Goal: Information Seeking & Learning: Learn about a topic

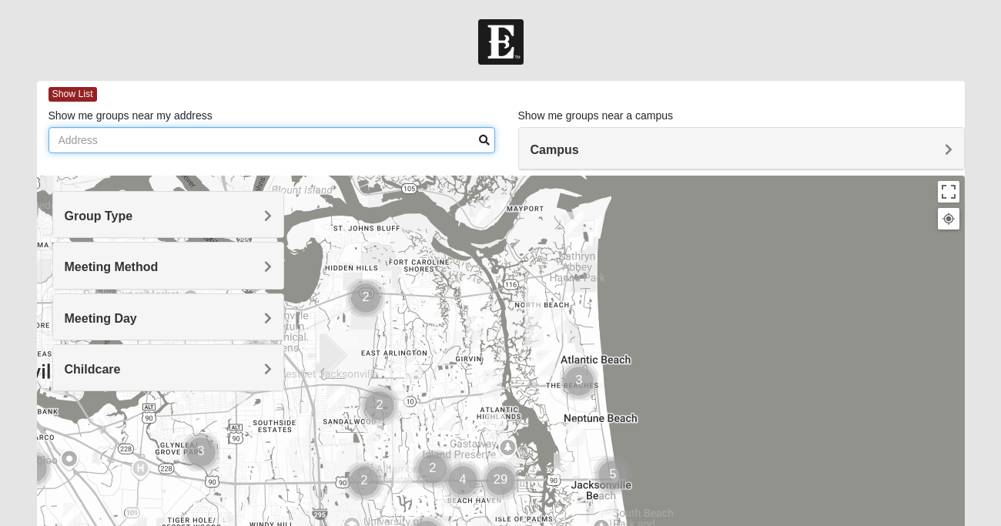
click at [200, 146] on input "Show me groups near my address" at bounding box center [272, 140] width 447 height 26
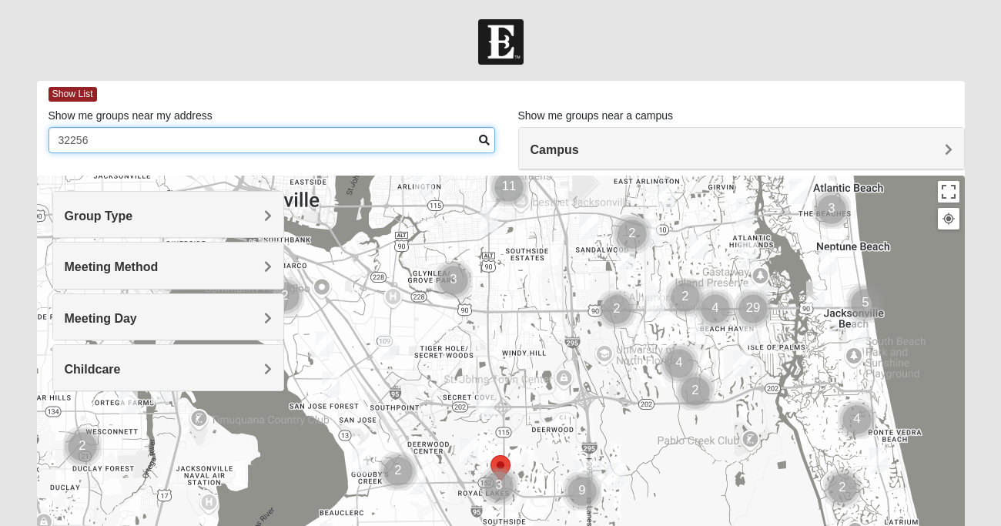
type input "32256"
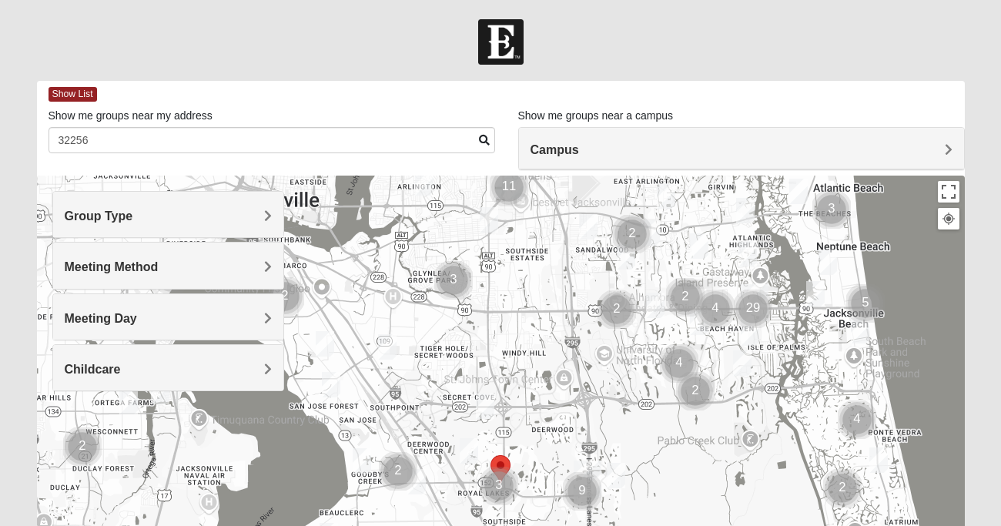
click at [251, 218] on h4 "Group Type" at bounding box center [168, 216] width 207 height 15
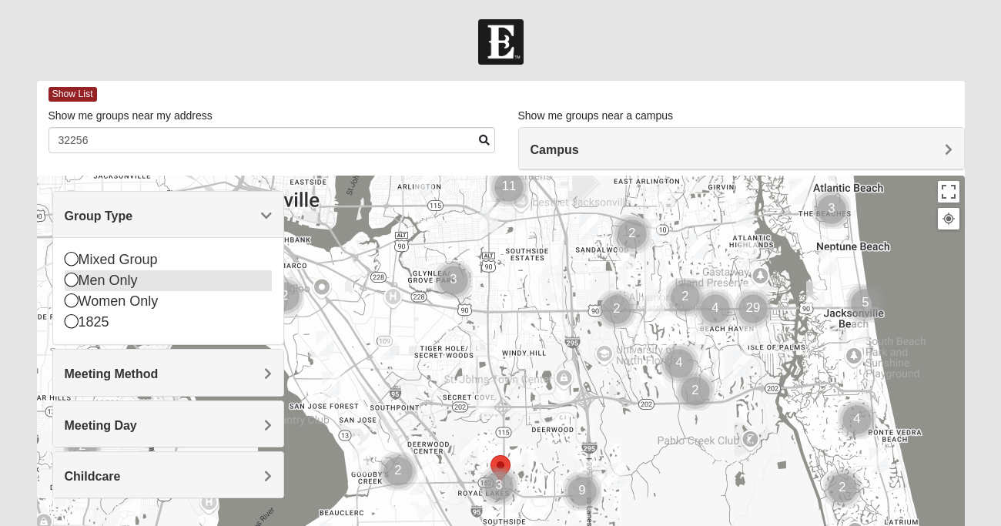
click at [75, 279] on icon at bounding box center [72, 280] width 14 height 14
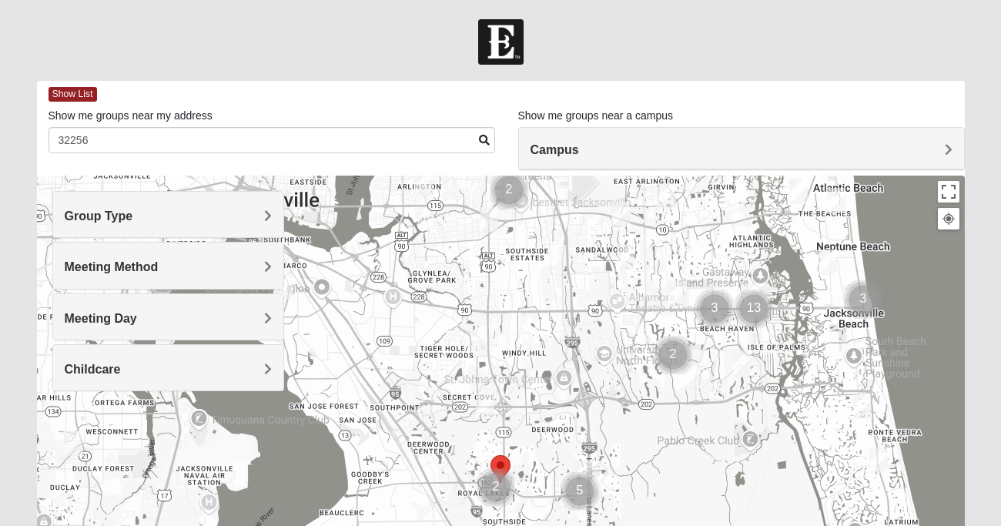
click at [250, 321] on h4 "Meeting Day" at bounding box center [168, 318] width 207 height 15
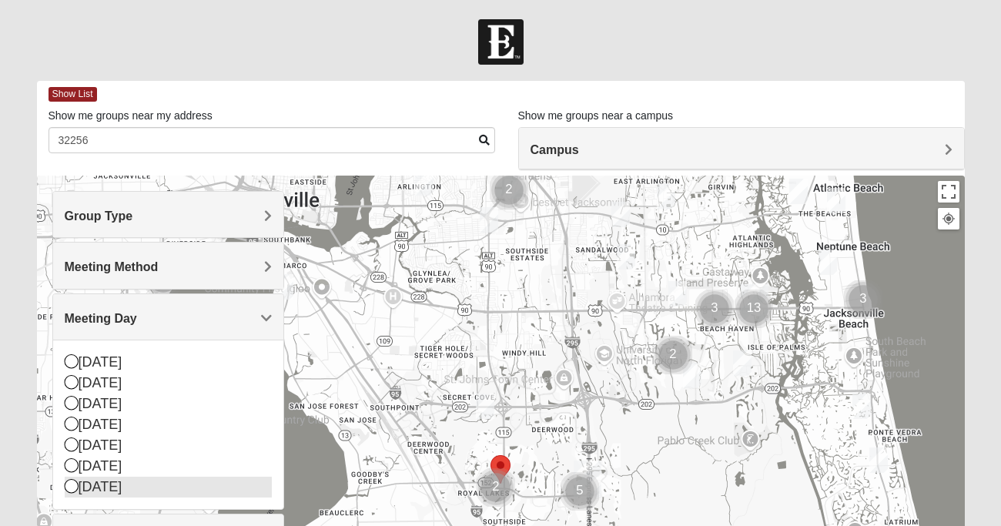
click at [108, 488] on div "Saturday" at bounding box center [168, 487] width 207 height 21
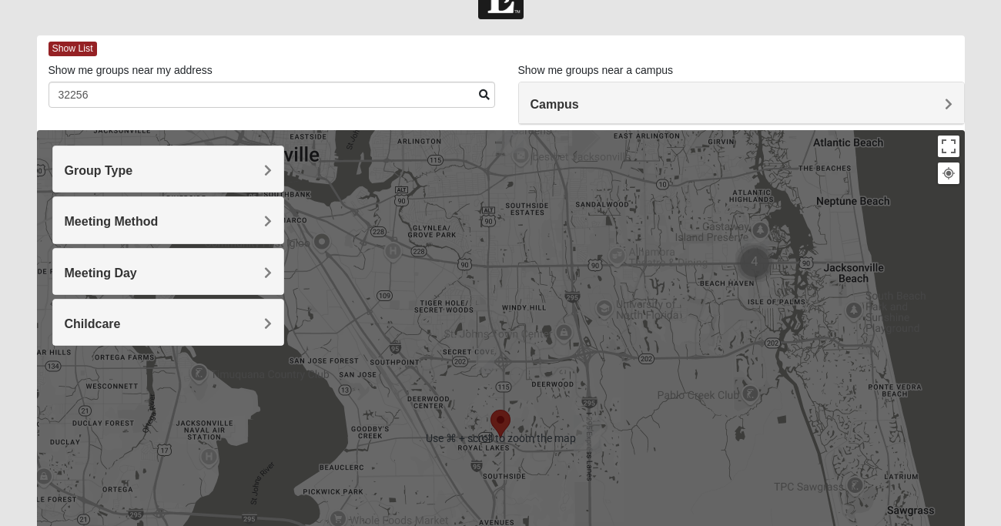
scroll to position [42, 0]
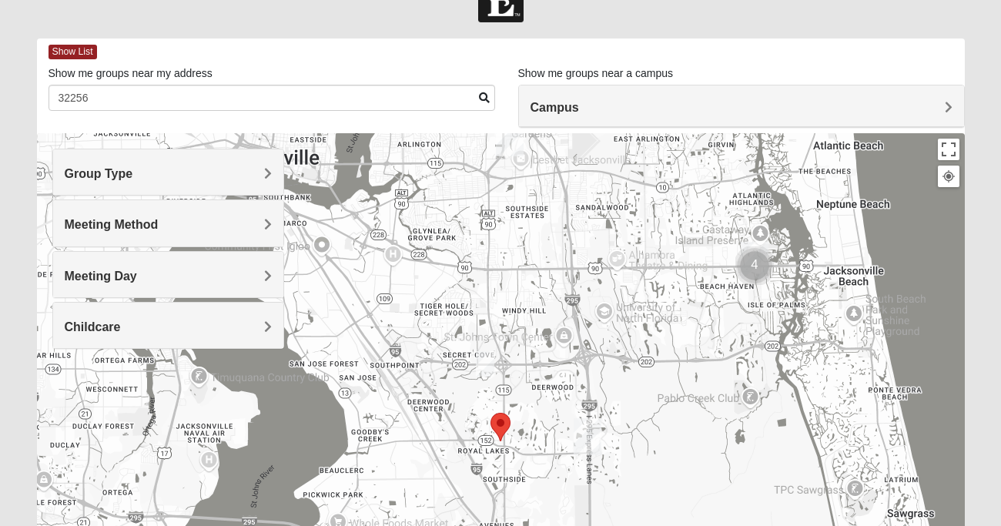
click at [756, 260] on img "Cluster of 4 groups" at bounding box center [755, 265] width 39 height 39
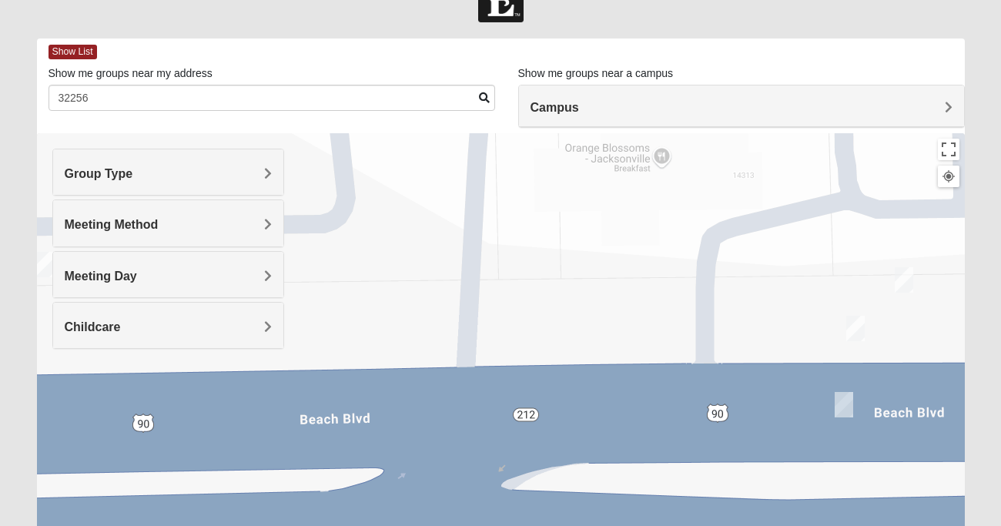
drag, startPoint x: 816, startPoint y: 304, endPoint x: 790, endPoint y: 207, distance: 100.3
click at [790, 207] on div "To navigate, press the arrow keys." at bounding box center [501, 441] width 928 height 616
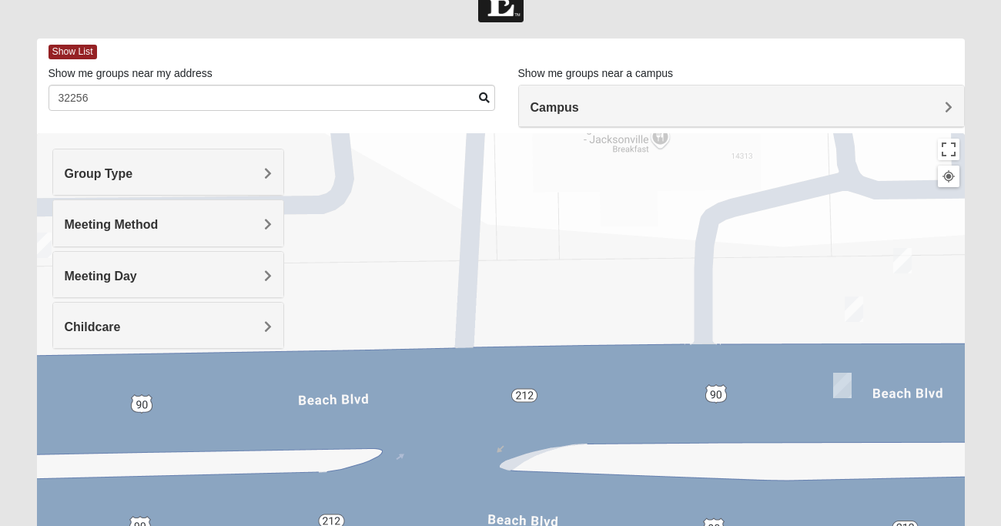
click at [850, 305] on img "On Campus Mens Pacetti 32250" at bounding box center [854, 309] width 18 height 25
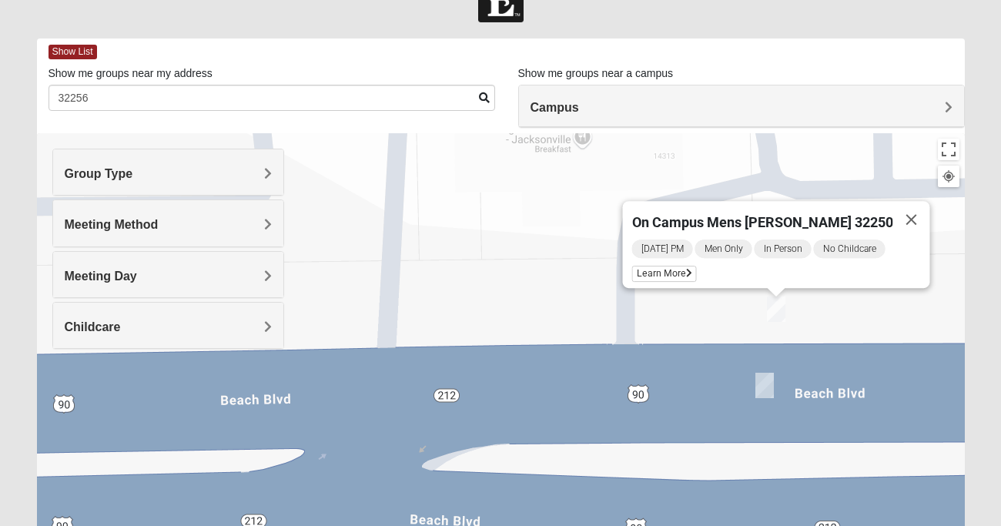
click at [767, 384] on img "On Campus Mens Myers 32250" at bounding box center [765, 385] width 18 height 25
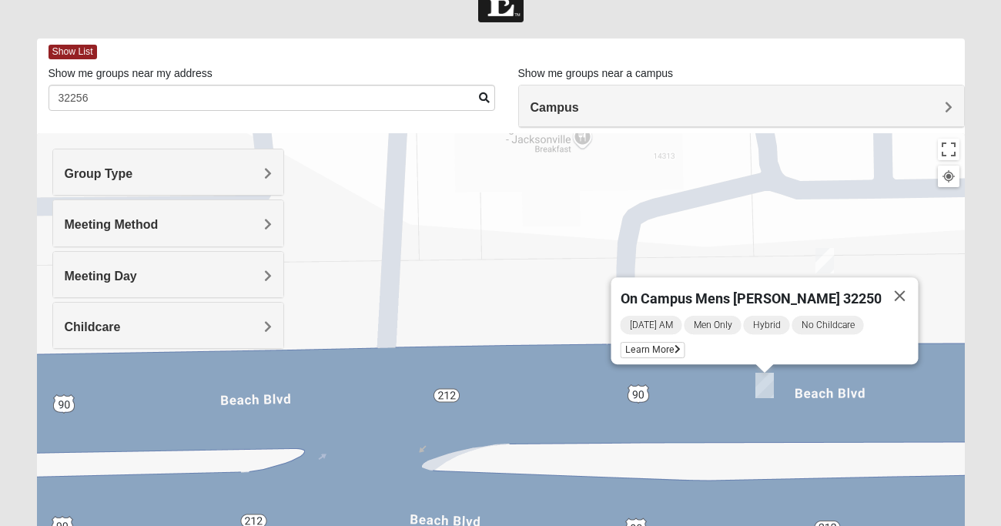
click at [826, 260] on img "On Campus Mens Keller 32250" at bounding box center [825, 260] width 18 height 25
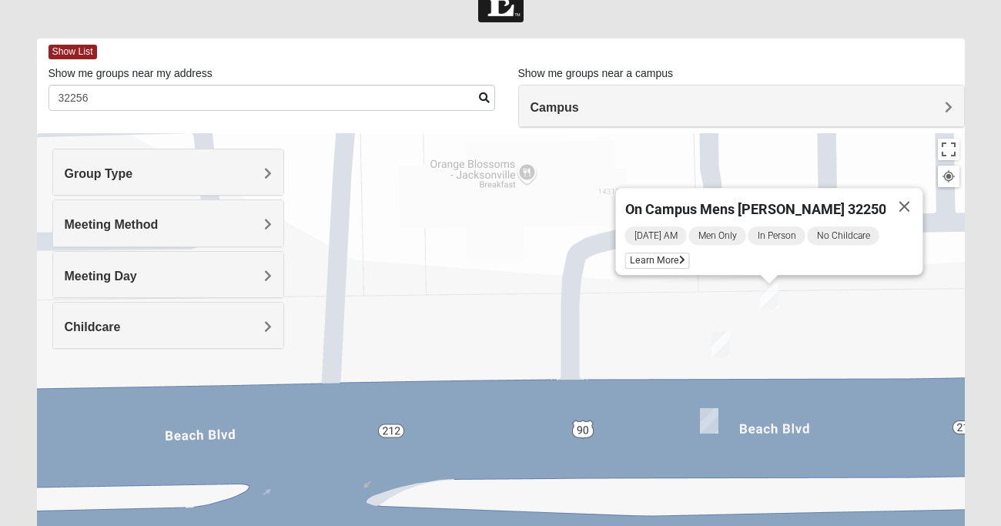
drag, startPoint x: 657, startPoint y: 297, endPoint x: 523, endPoint y: 290, distance: 134.2
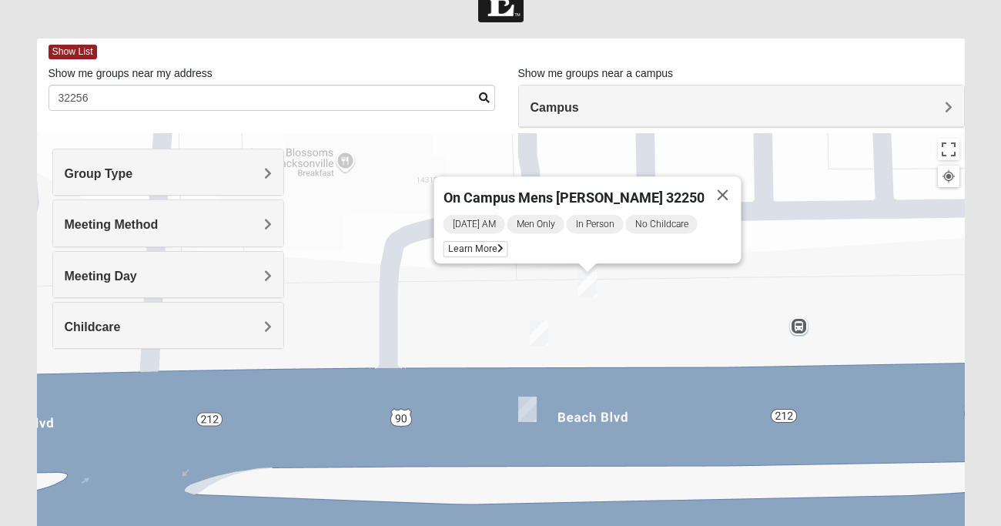
click at [539, 333] on img "On Campus Mens Pacetti 32250" at bounding box center [539, 332] width 18 height 25
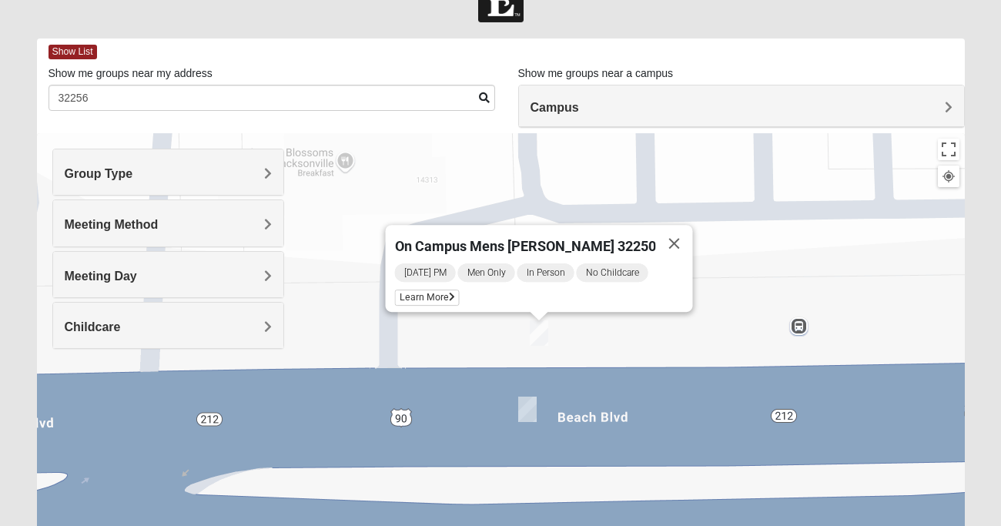
click at [529, 408] on img "On Campus Mens Myers 32250" at bounding box center [527, 409] width 18 height 25
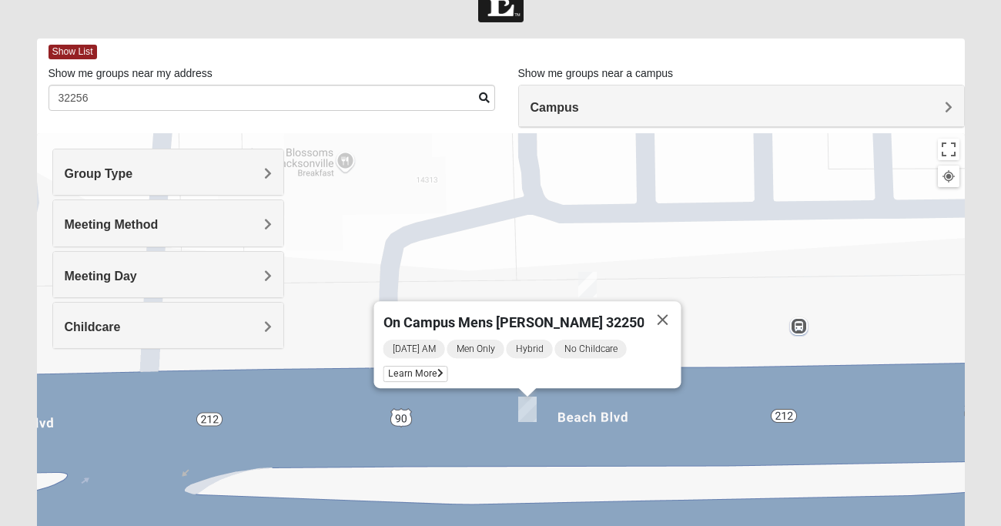
click at [915, 118] on div "Campus" at bounding box center [741, 107] width 445 height 42
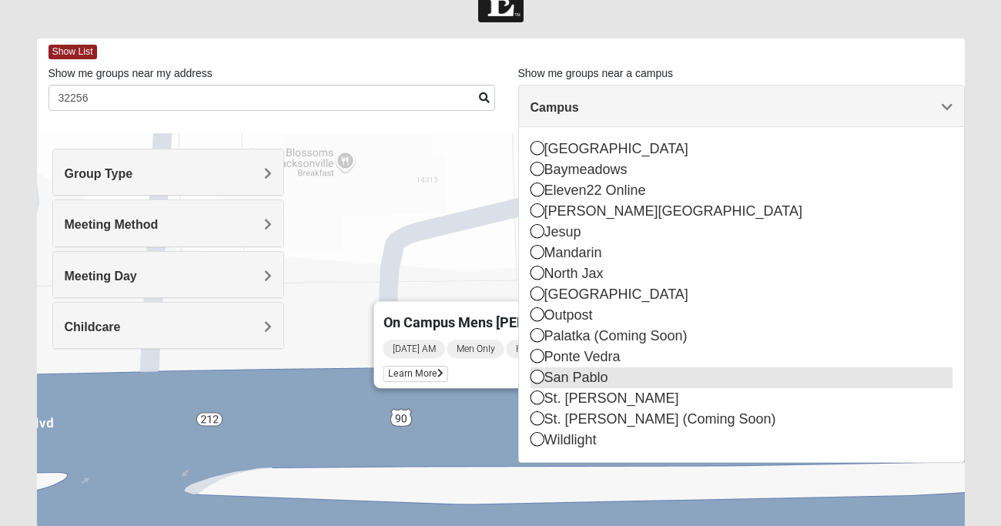
click at [574, 379] on div "San Pablo" at bounding box center [742, 377] width 422 height 21
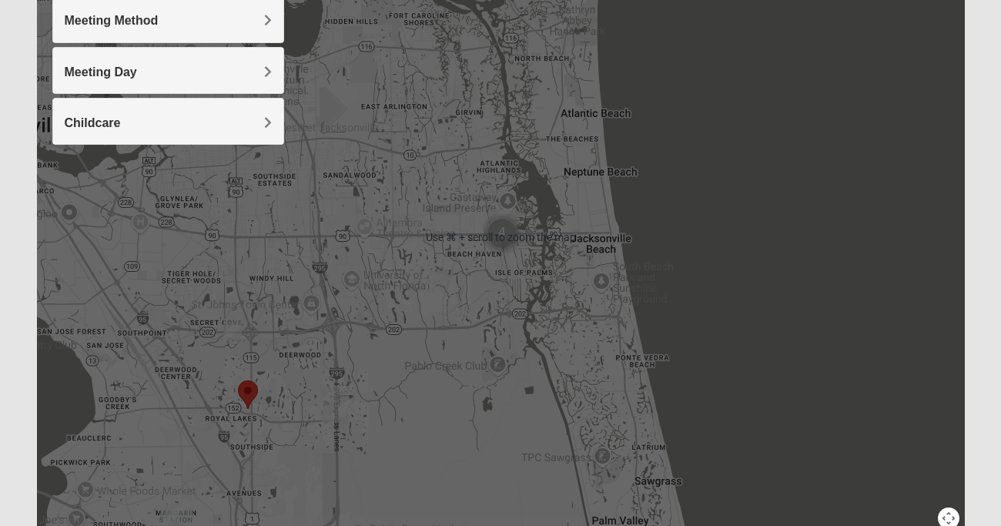
scroll to position [0, 0]
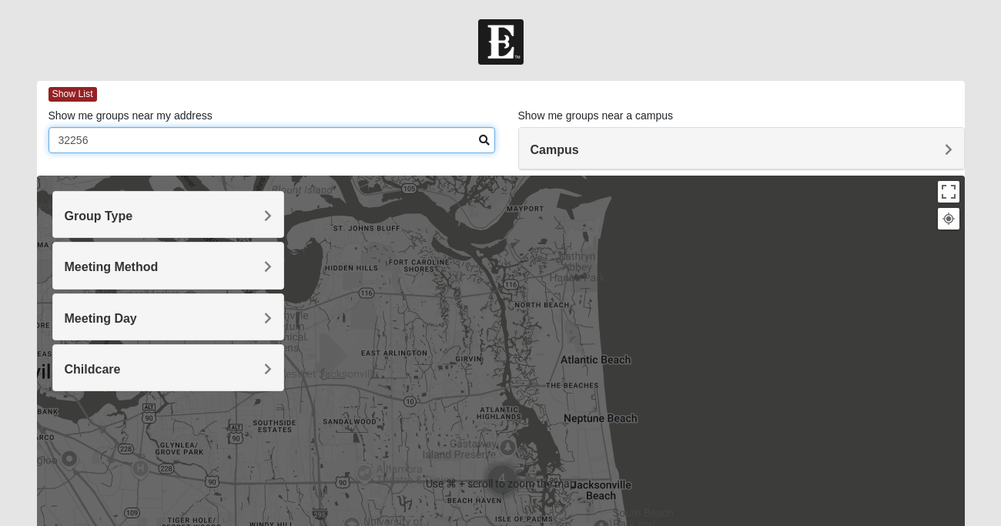
click at [406, 152] on input "32256" at bounding box center [272, 140] width 447 height 26
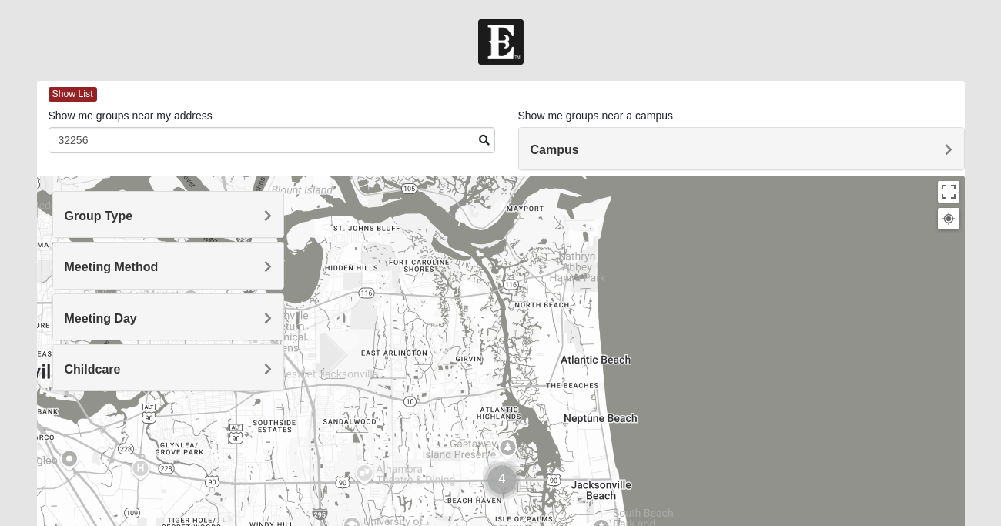
click at [183, 318] on h4 "Meeting Day" at bounding box center [168, 318] width 207 height 15
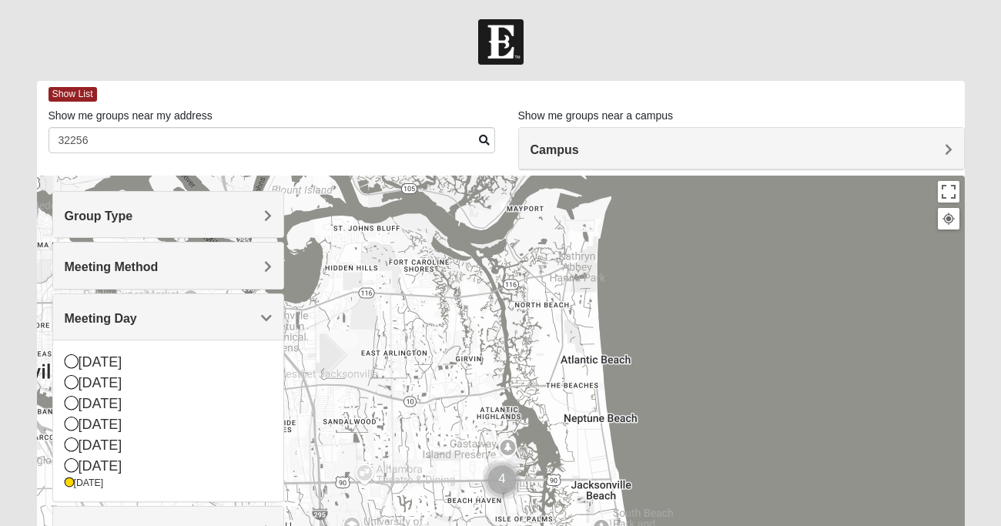
click at [394, 266] on div at bounding box center [501, 484] width 928 height 616
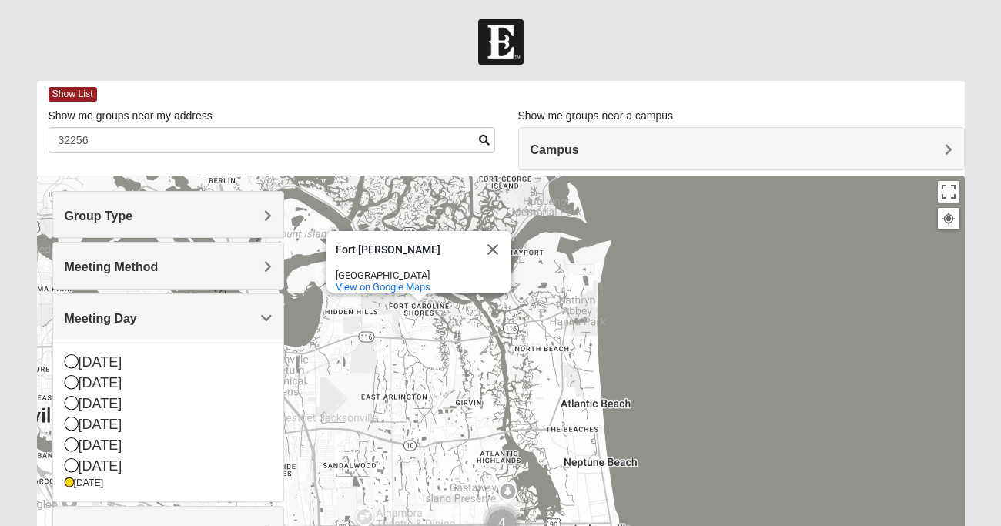
click at [945, 217] on div at bounding box center [949, 219] width 14 height 14
click at [951, 191] on button "Toggle fullscreen view" at bounding box center [949, 192] width 22 height 22
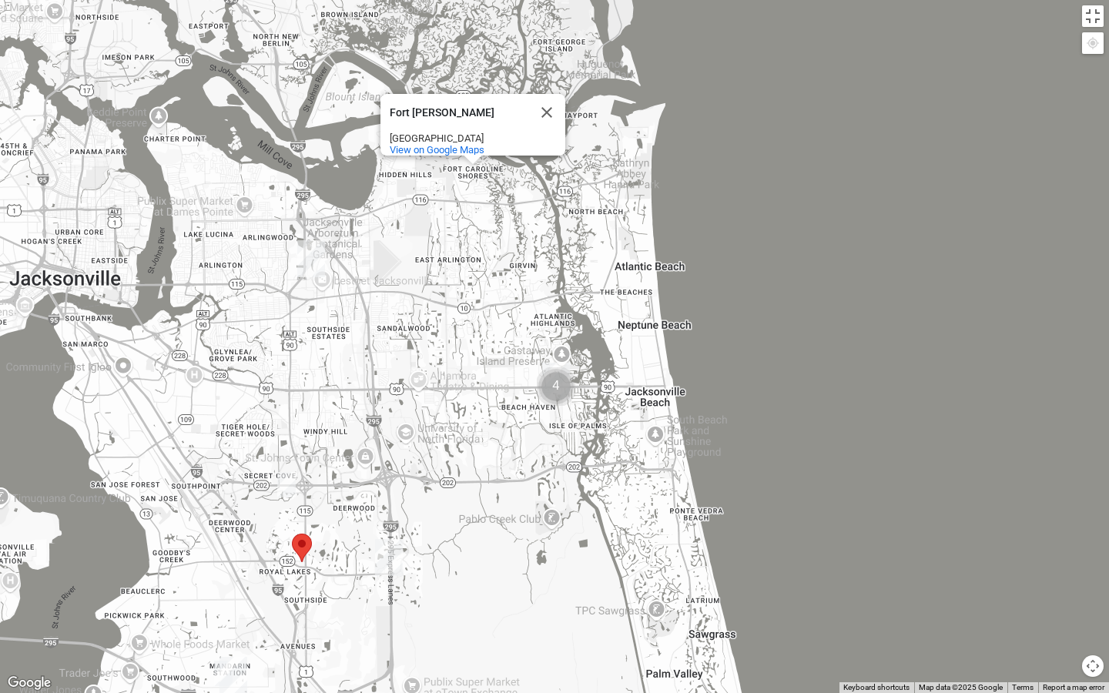
click at [288, 487] on img "Mens Bailey" at bounding box center [286, 484] width 18 height 25
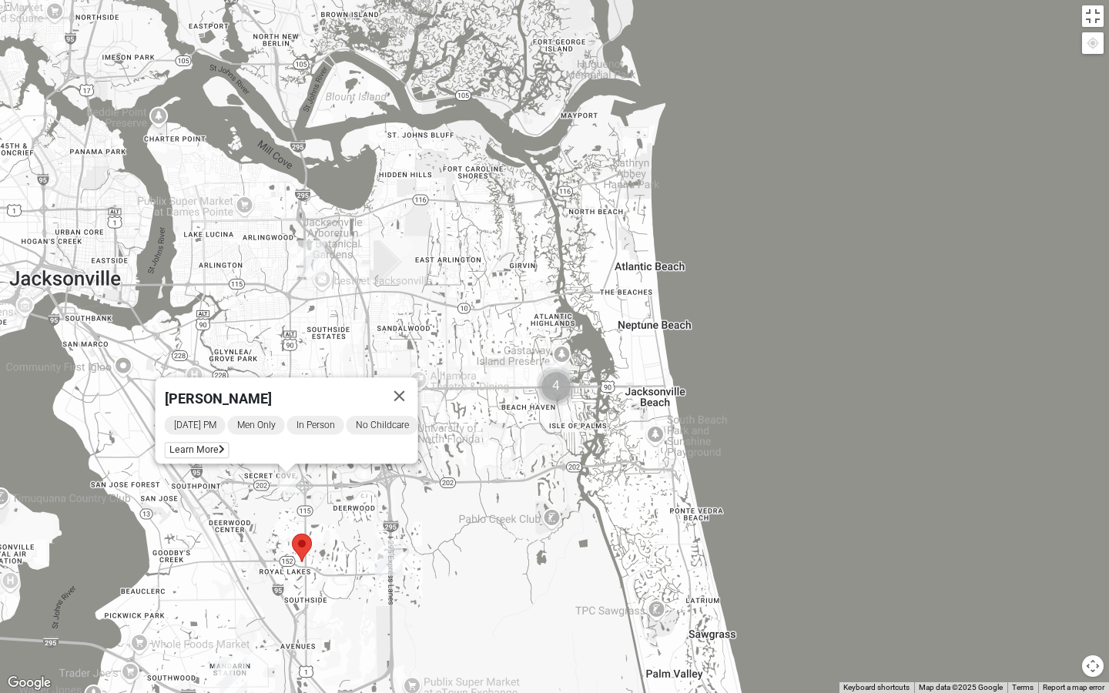
click at [312, 250] on img "Arlington" at bounding box center [311, 258] width 28 height 37
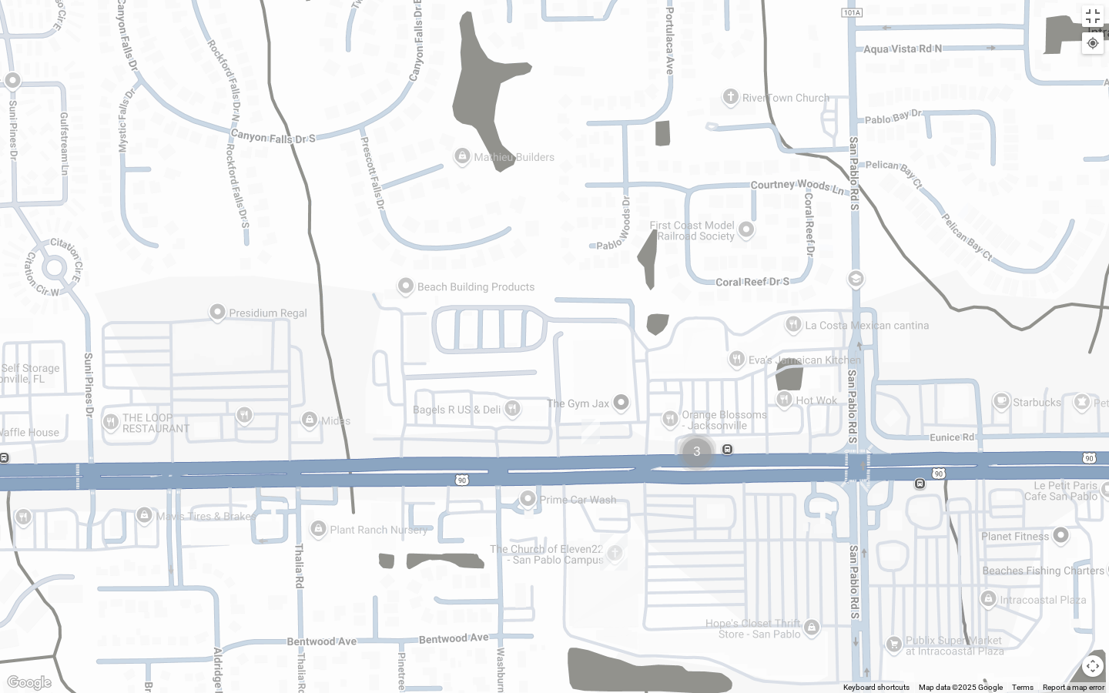
click at [618, 525] on img "San Pablo" at bounding box center [614, 552] width 28 height 37
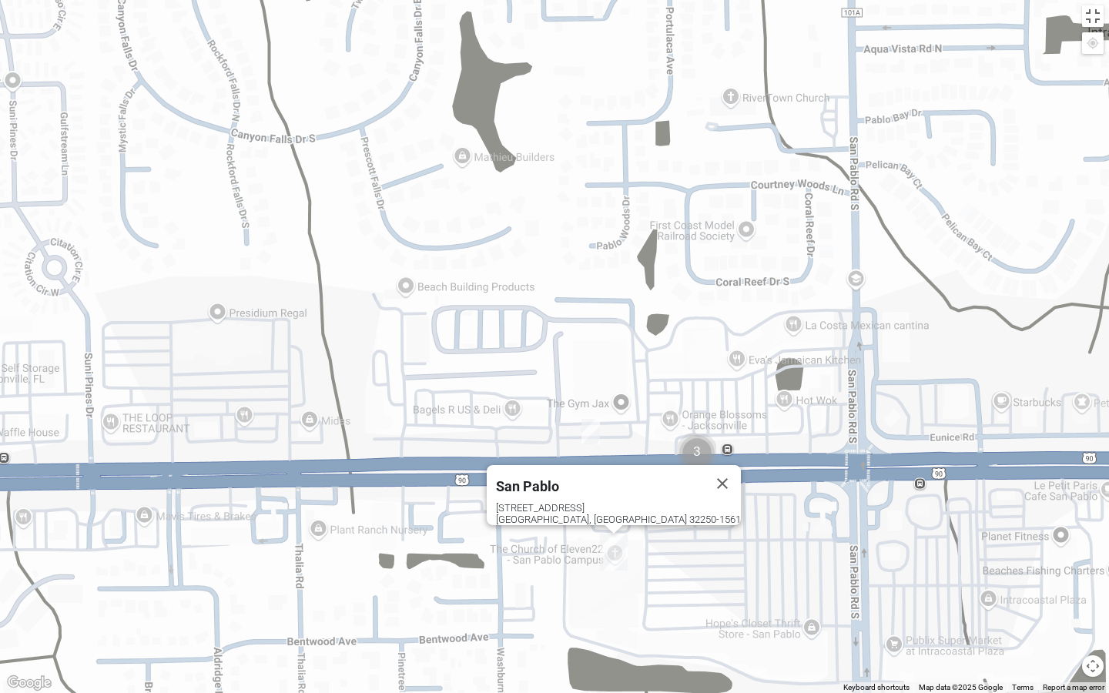
click at [613, 503] on div "14286 Beach Blvd Jacksonville, FL 32250-1561" at bounding box center [618, 513] width 245 height 23
click at [699, 456] on img "Cluster of 3 groups" at bounding box center [697, 453] width 39 height 39
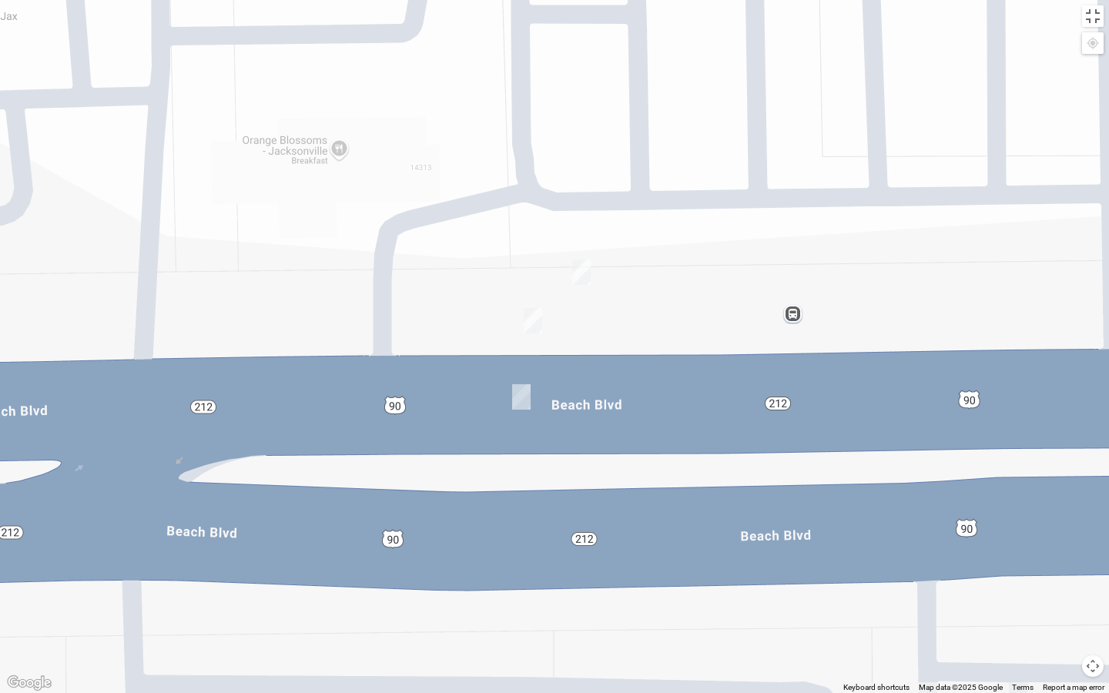
click at [538, 319] on img "On Campus Mens Pacetti 32250" at bounding box center [533, 320] width 18 height 25
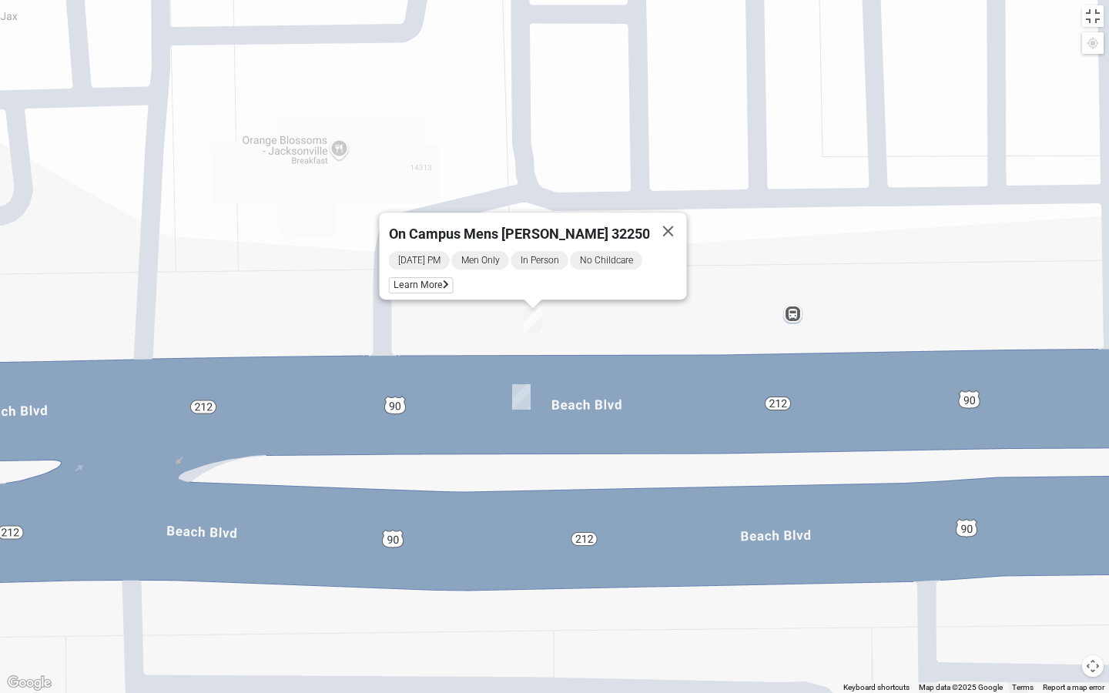
click at [525, 393] on img "On Campus Mens Myers 32250" at bounding box center [521, 396] width 18 height 25
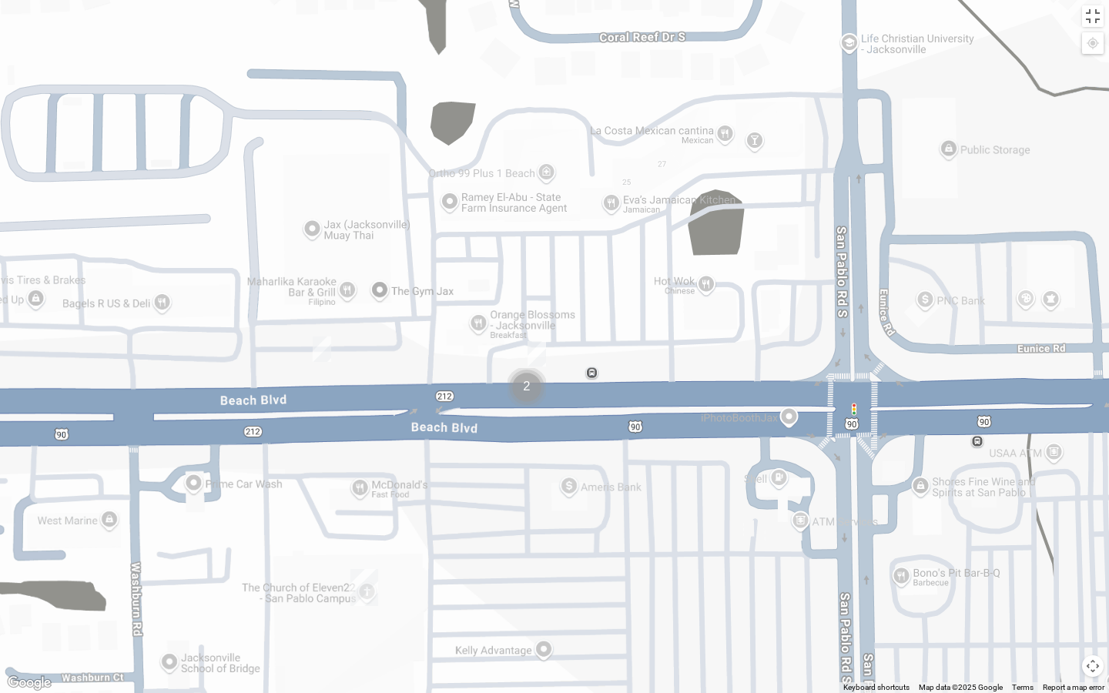
click at [369, 525] on img "San Pablo" at bounding box center [364, 587] width 28 height 37
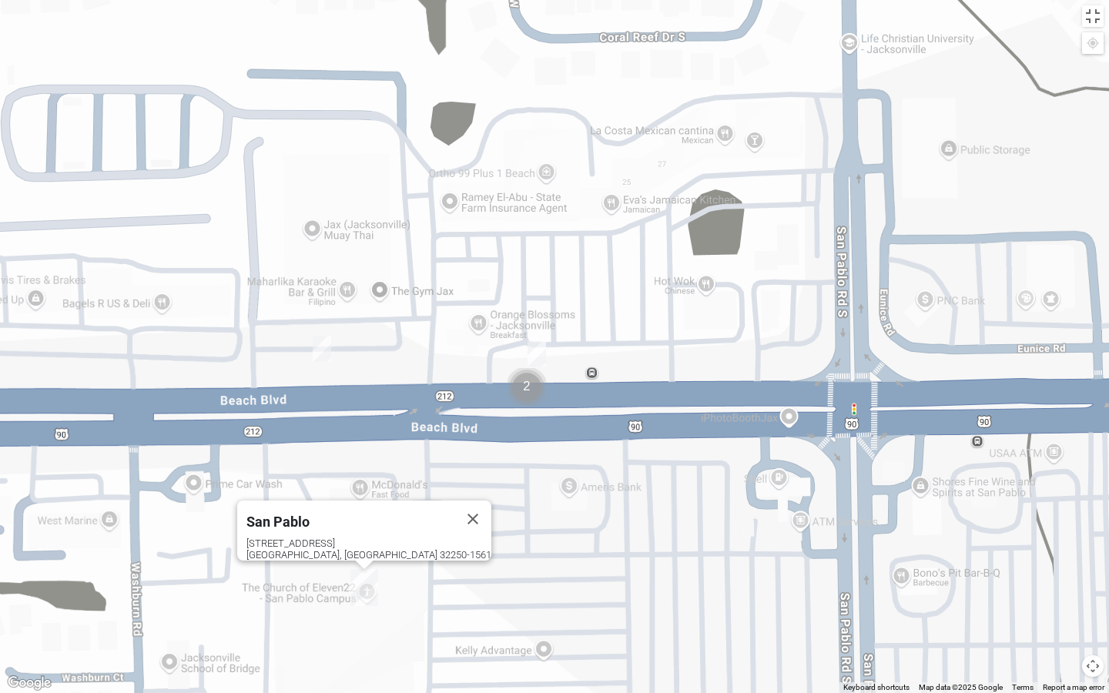
click at [324, 349] on img "On Campus Mens Pearson 32250" at bounding box center [322, 349] width 18 height 25
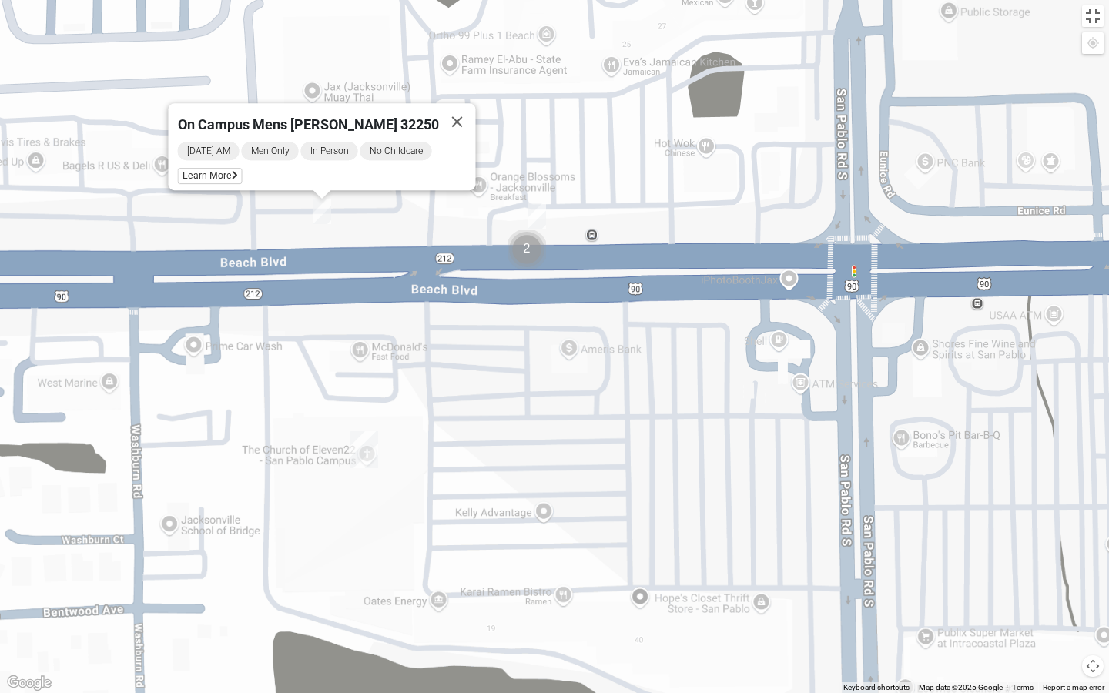
drag, startPoint x: 454, startPoint y: 528, endPoint x: 458, endPoint y: 376, distance: 152.6
click at [458, 376] on div "On Campus Mens Pearson 32250 Saturday AM Men Only In Person No Childcare Learn …" at bounding box center [554, 346] width 1109 height 693
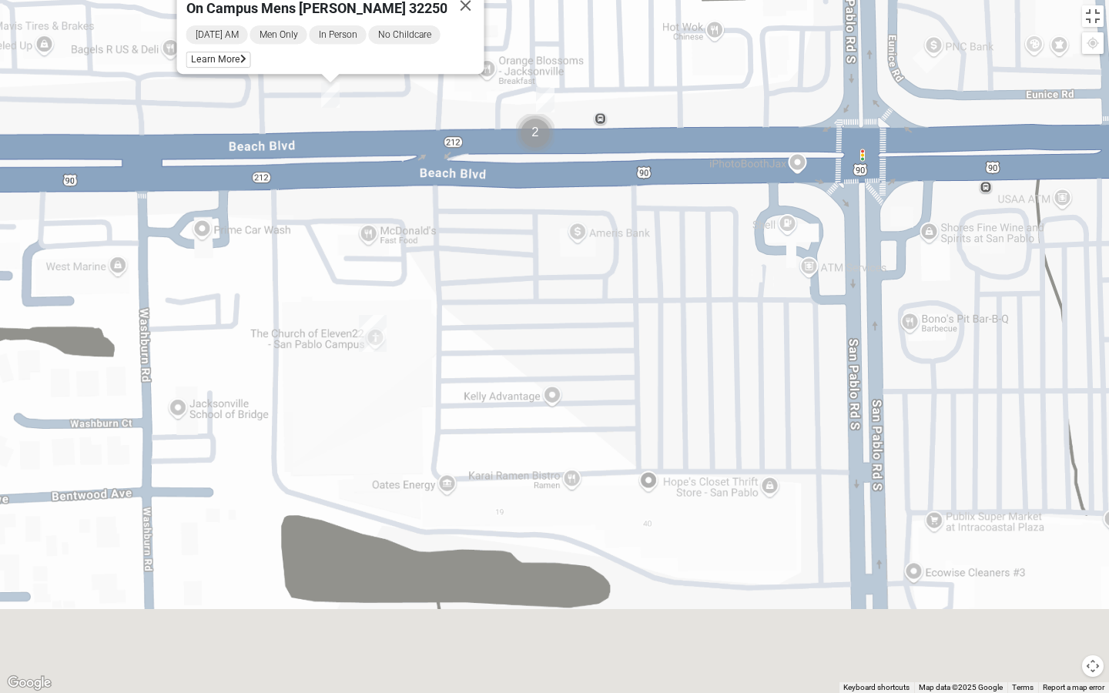
drag, startPoint x: 472, startPoint y: 521, endPoint x: 479, endPoint y: 324, distance: 197.3
click at [478, 324] on div "On Campus Mens Pearson 32250 Saturday AM Men Only In Person No Childcare Learn …" at bounding box center [554, 346] width 1109 height 693
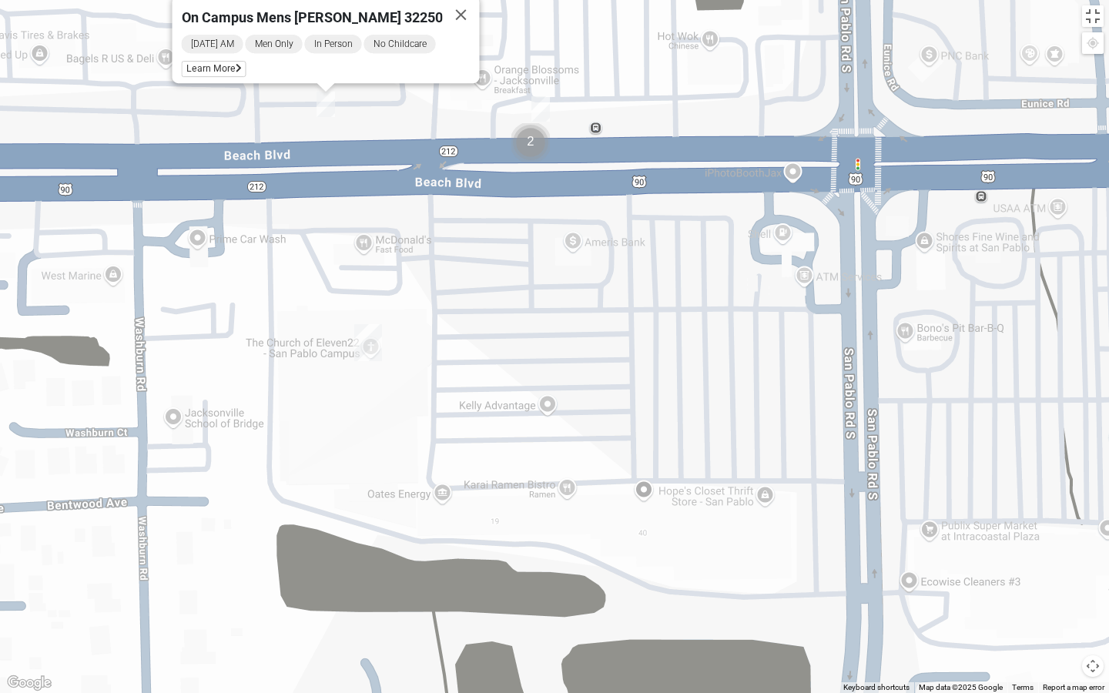
drag, startPoint x: 575, startPoint y: 232, endPoint x: 555, endPoint y: 504, distance: 272.6
click at [555, 504] on div "On Campus Mens Pearson 32250 Saturday AM Men Only In Person No Childcare Learn …" at bounding box center [554, 346] width 1109 height 693
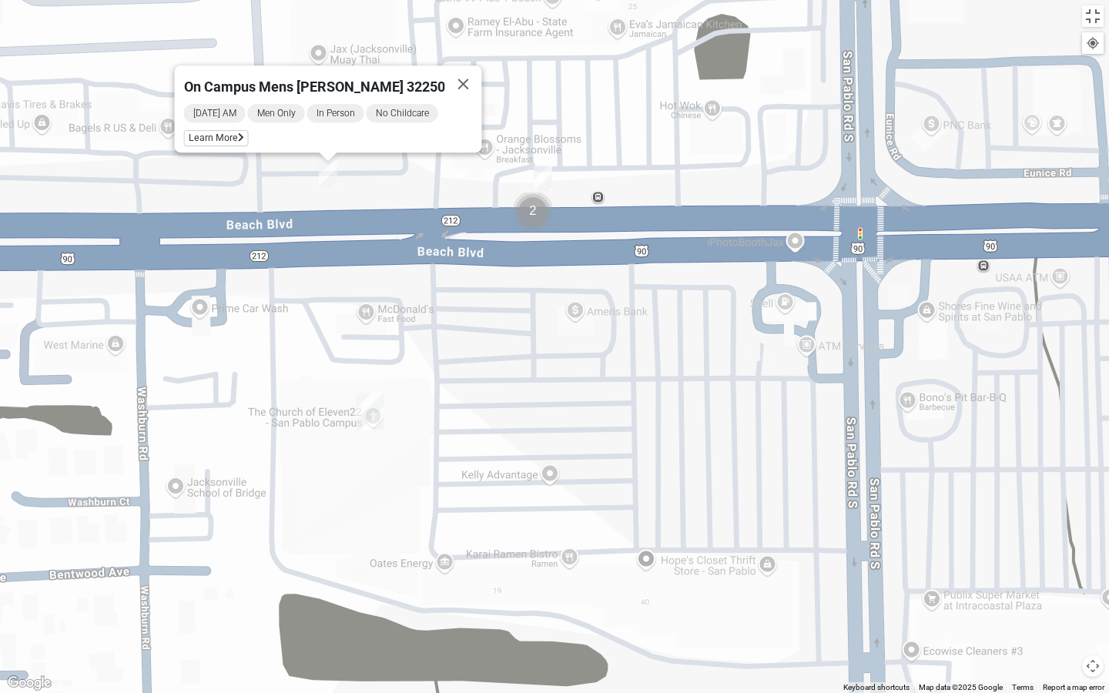
click at [537, 203] on img "Cluster of 2 groups" at bounding box center [533, 212] width 39 height 39
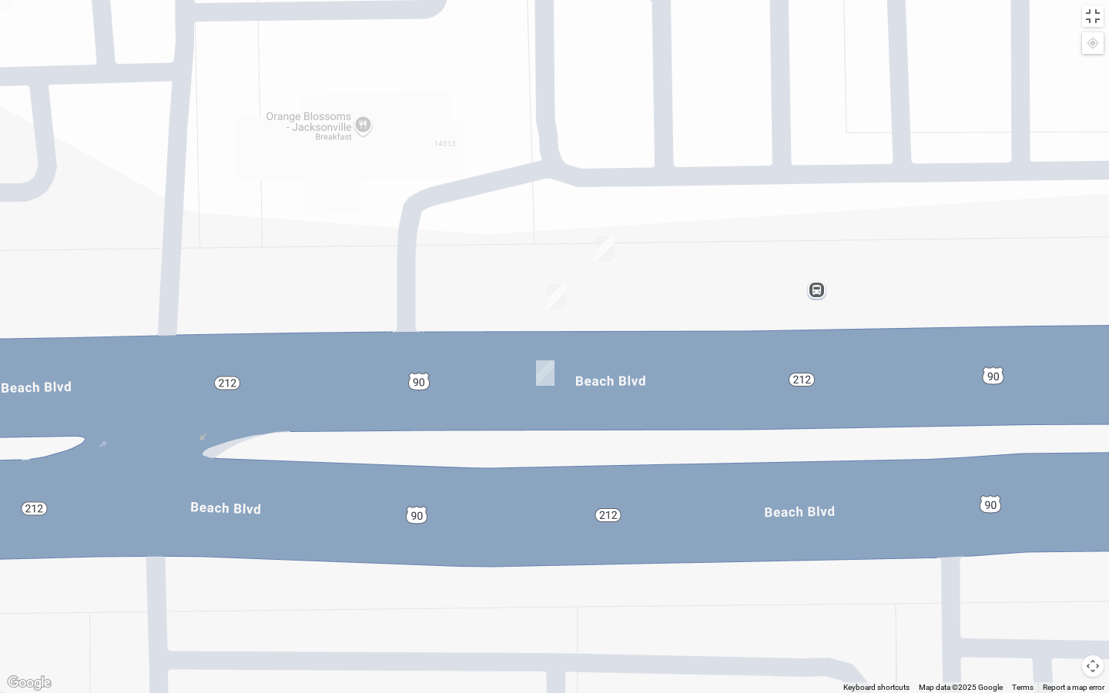
click at [550, 369] on img "On Campus Mens Myers 32250" at bounding box center [545, 372] width 18 height 25
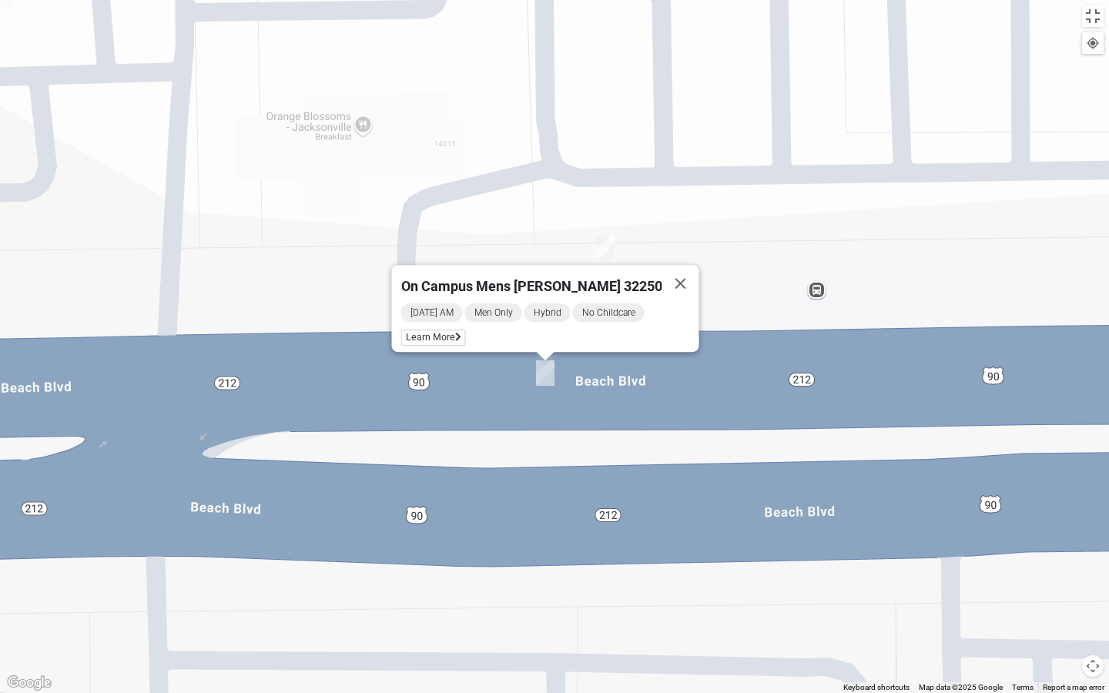
click at [605, 246] on img "On Campus Mens Keller 32250" at bounding box center [605, 248] width 18 height 25
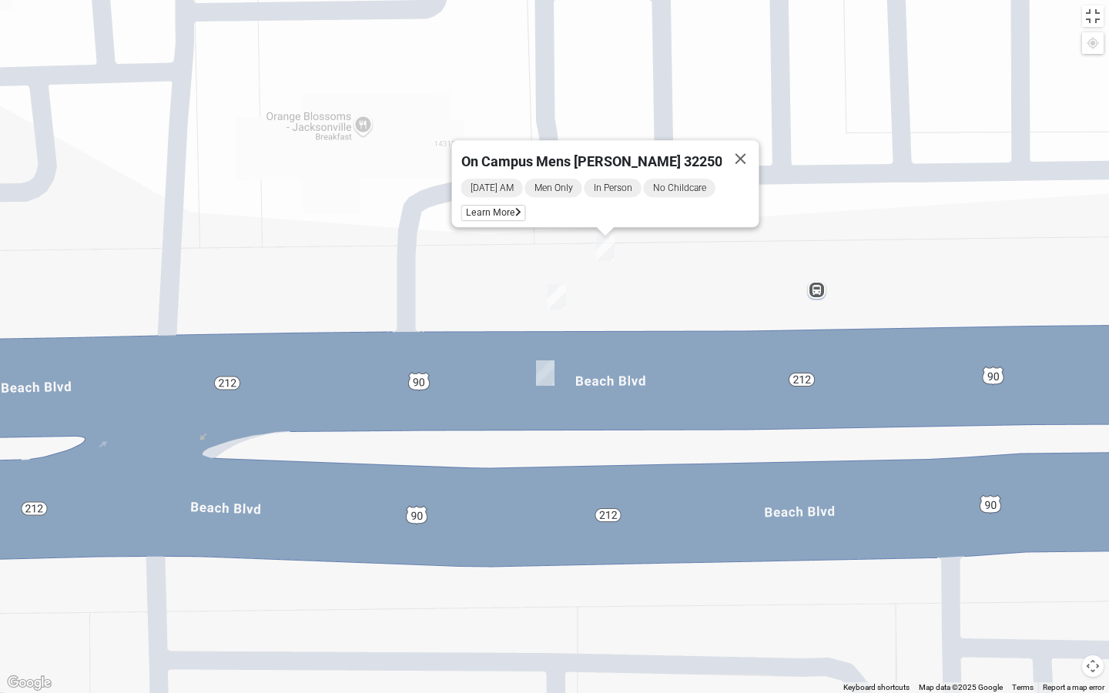
click at [562, 289] on img "On Campus Mens Pacetti 32250" at bounding box center [557, 296] width 18 height 25
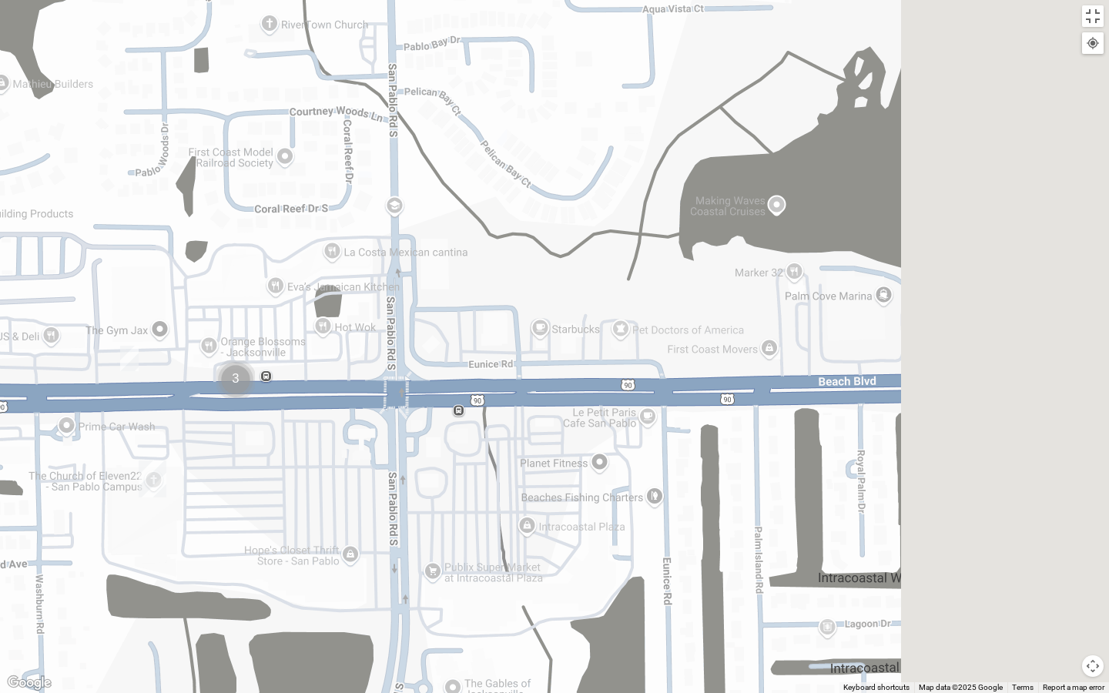
drag, startPoint x: 842, startPoint y: 407, endPoint x: 504, endPoint y: 374, distance: 339.7
click at [504, 374] on div at bounding box center [554, 346] width 1109 height 693
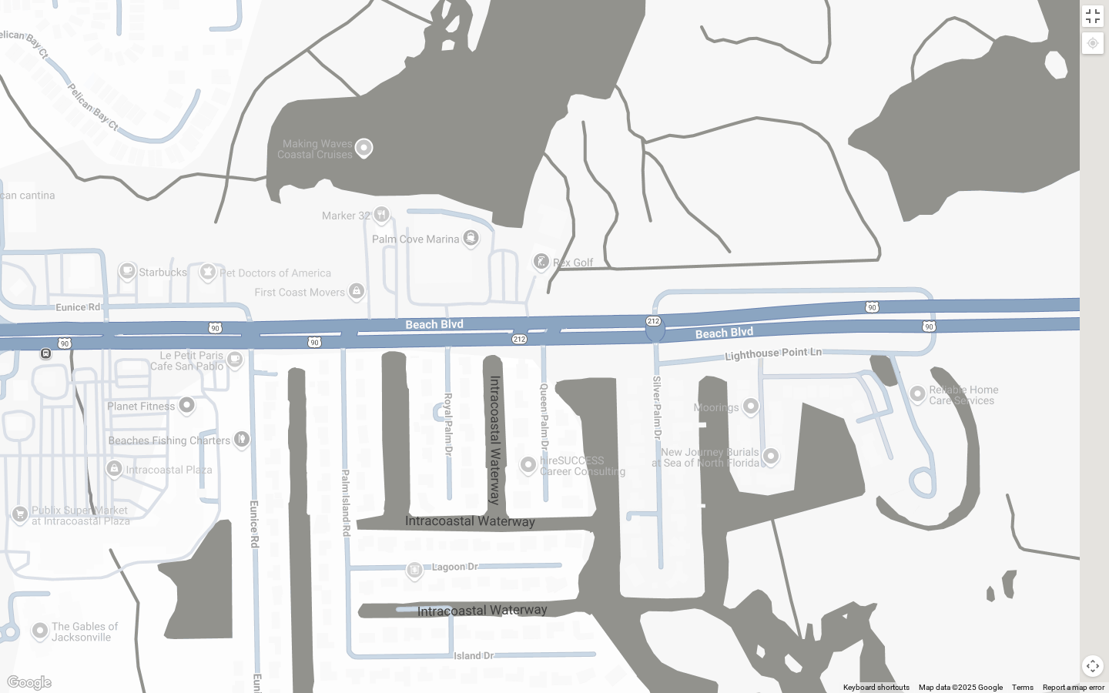
drag, startPoint x: 891, startPoint y: 253, endPoint x: 601, endPoint y: 256, distance: 290.4
click at [601, 256] on div at bounding box center [554, 346] width 1109 height 693
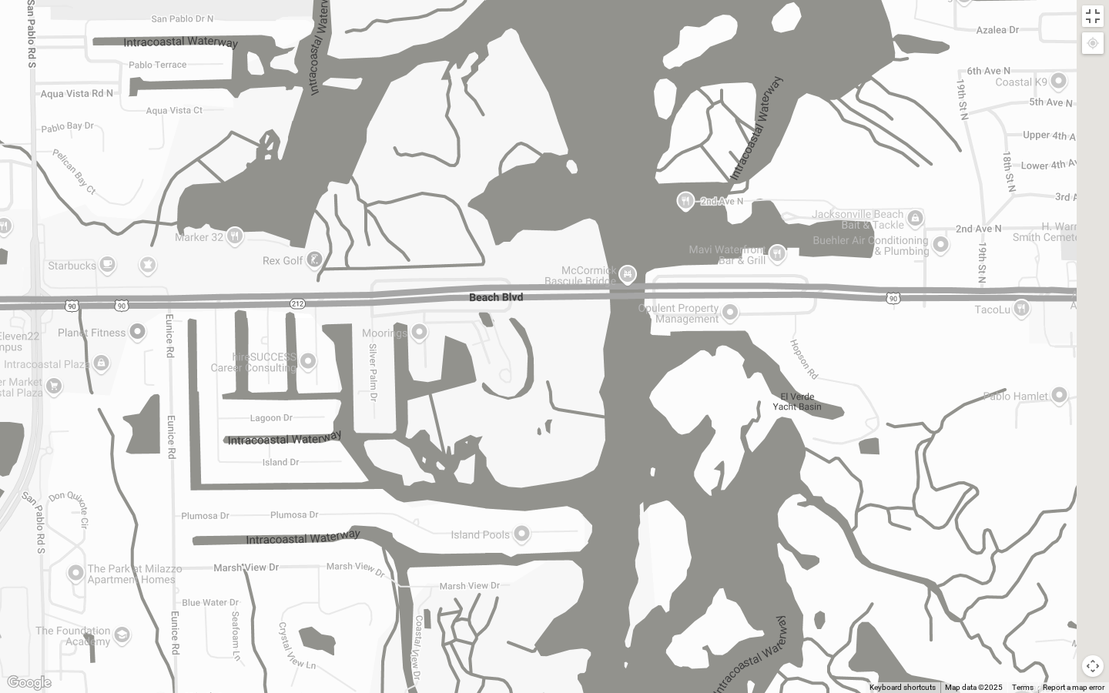
drag, startPoint x: 949, startPoint y: 236, endPoint x: 706, endPoint y: 276, distance: 245.8
click at [706, 276] on div at bounding box center [554, 346] width 1109 height 693
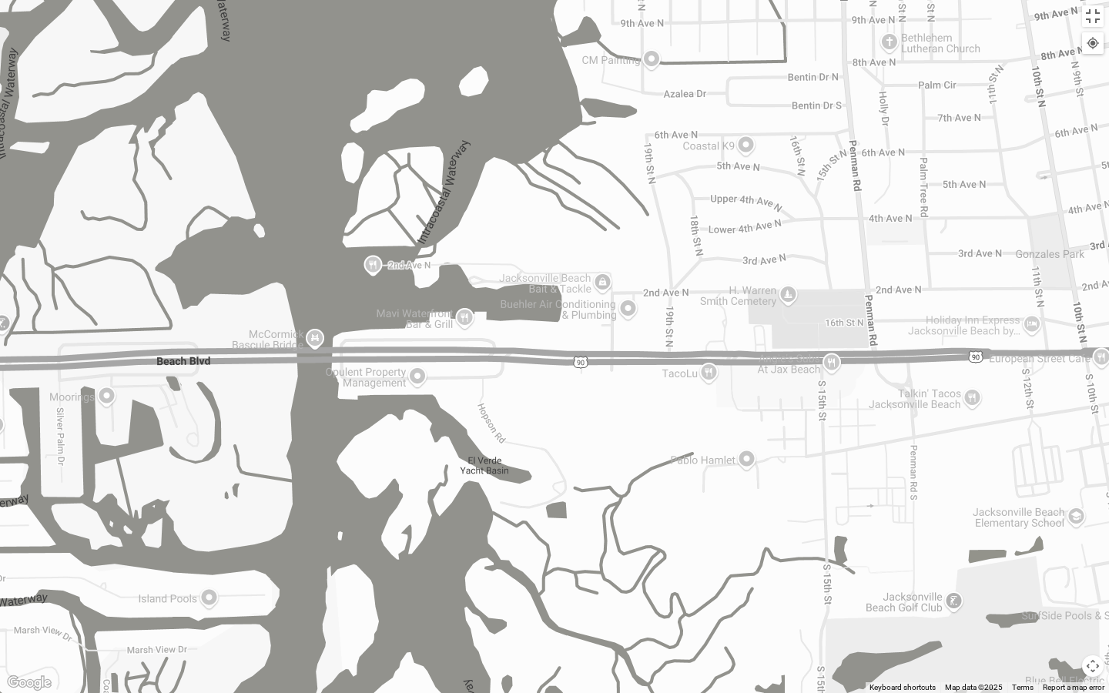
drag, startPoint x: 968, startPoint y: 188, endPoint x: 596, endPoint y: 214, distance: 373.0
click at [598, 214] on div at bounding box center [554, 346] width 1109 height 693
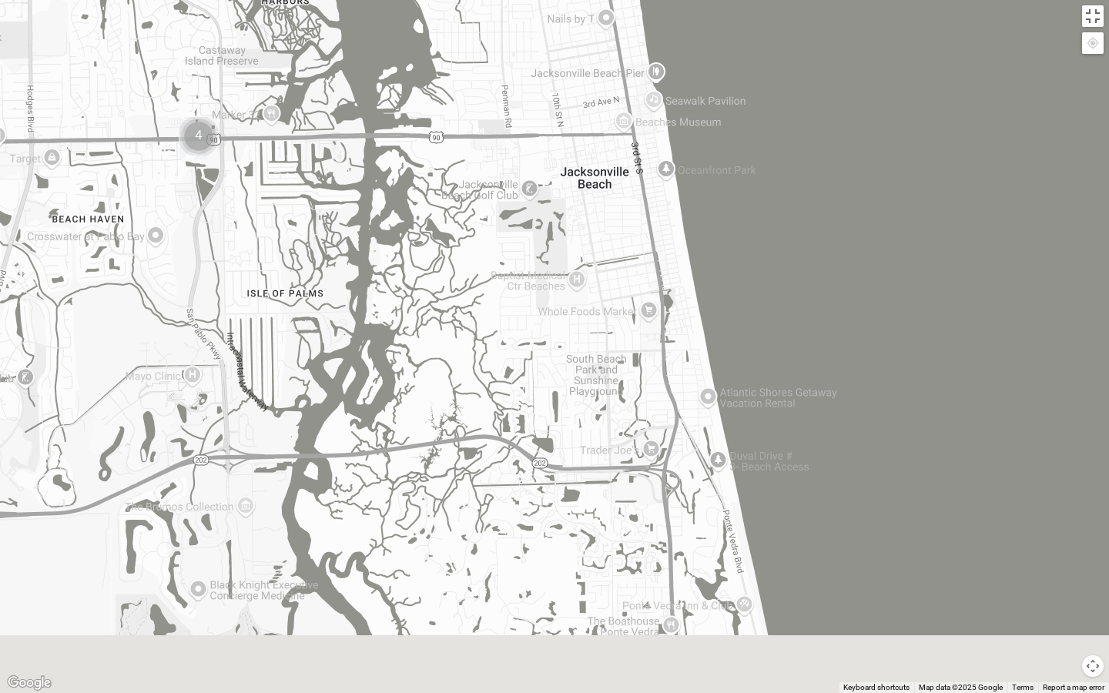
drag, startPoint x: 589, startPoint y: 464, endPoint x: 570, endPoint y: 274, distance: 190.5
click at [570, 283] on div at bounding box center [554, 346] width 1109 height 693
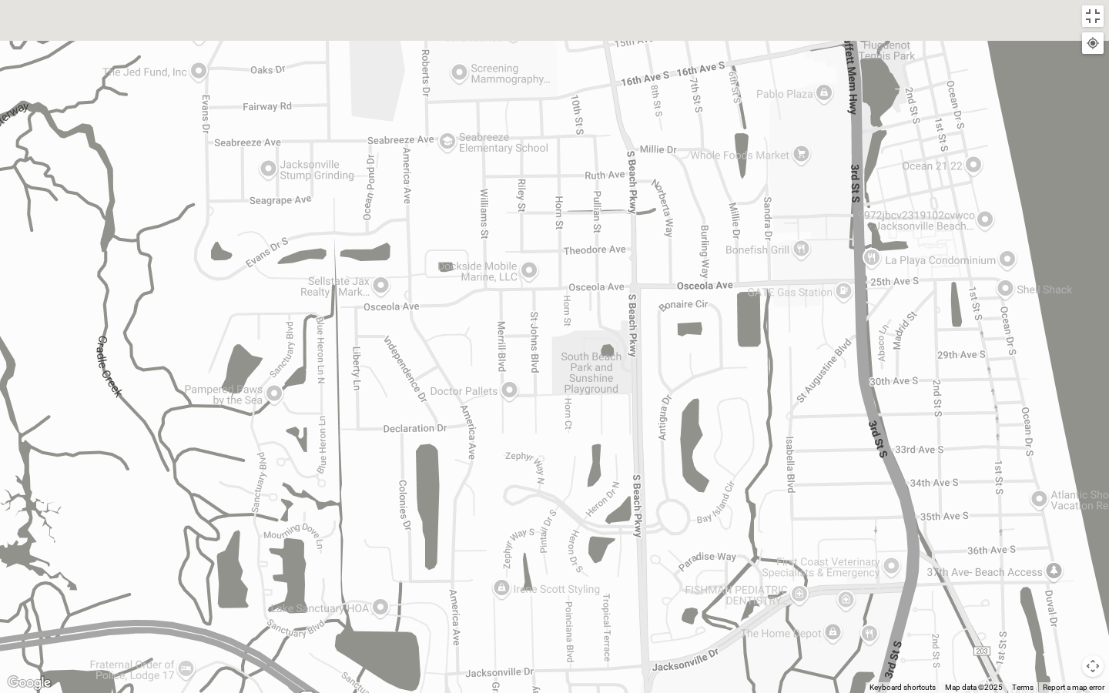
drag, startPoint x: 728, startPoint y: 219, endPoint x: 517, endPoint y: 421, distance: 292.0
click at [517, 420] on div at bounding box center [554, 346] width 1109 height 693
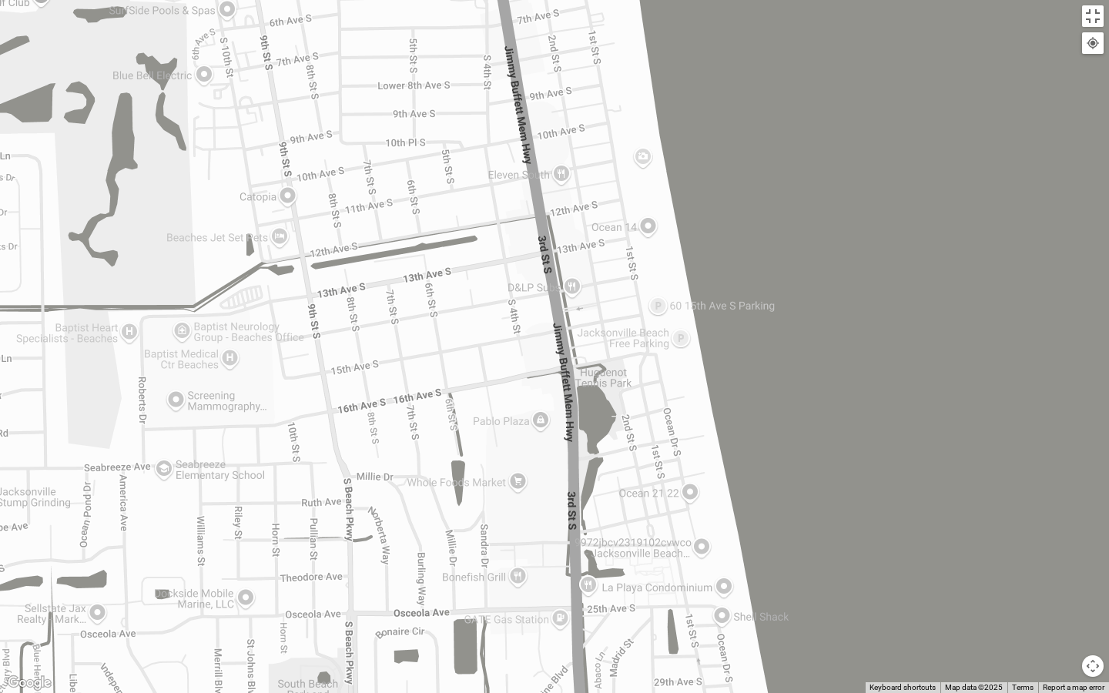
drag, startPoint x: 467, startPoint y: 302, endPoint x: 454, endPoint y: 424, distance: 123.2
click at [454, 422] on div at bounding box center [554, 346] width 1109 height 693
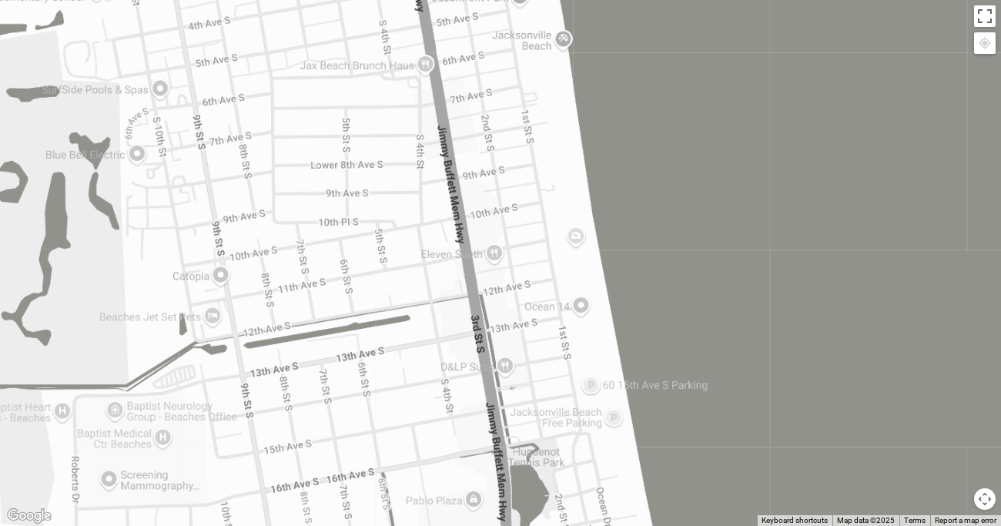
click at [141, 219] on h4 "Group Type" at bounding box center [168, 216] width 207 height 15
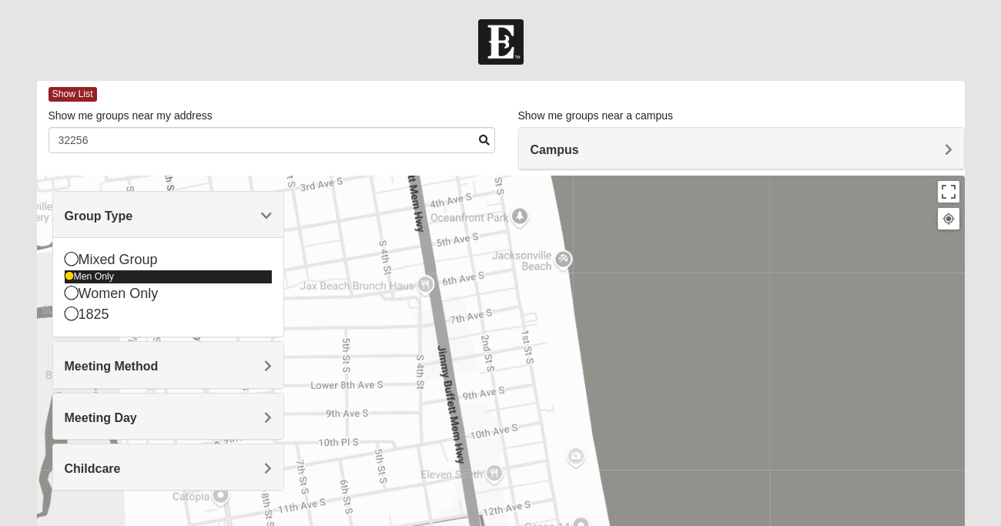
click at [70, 282] on div "Men Only" at bounding box center [168, 276] width 207 height 13
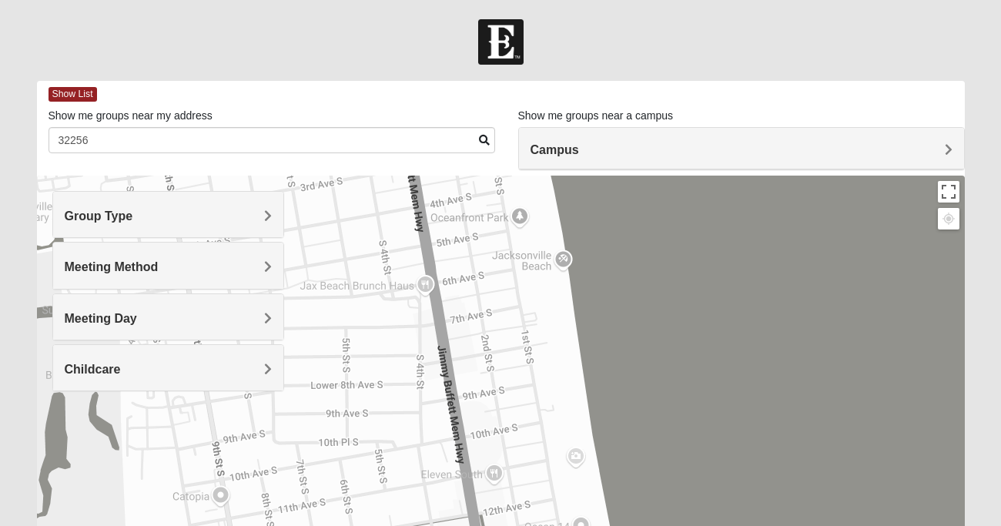
click at [196, 218] on h4 "Group Type" at bounding box center [168, 216] width 207 height 15
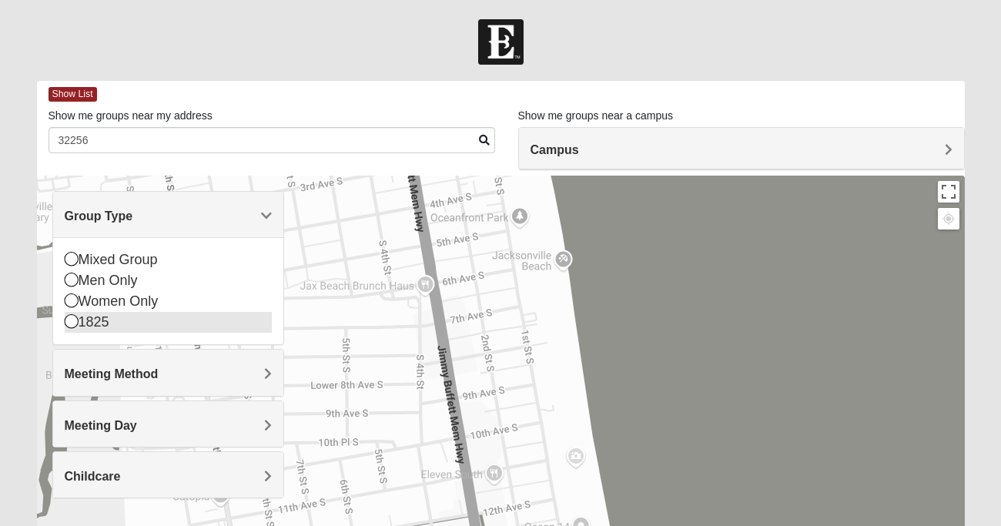
click at [78, 323] on div "1825" at bounding box center [168, 322] width 207 height 21
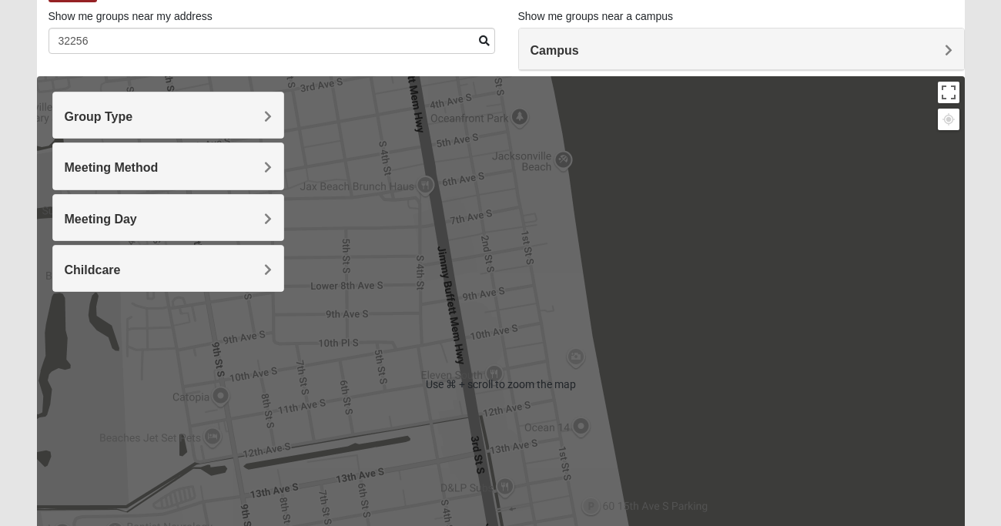
scroll to position [100, 0]
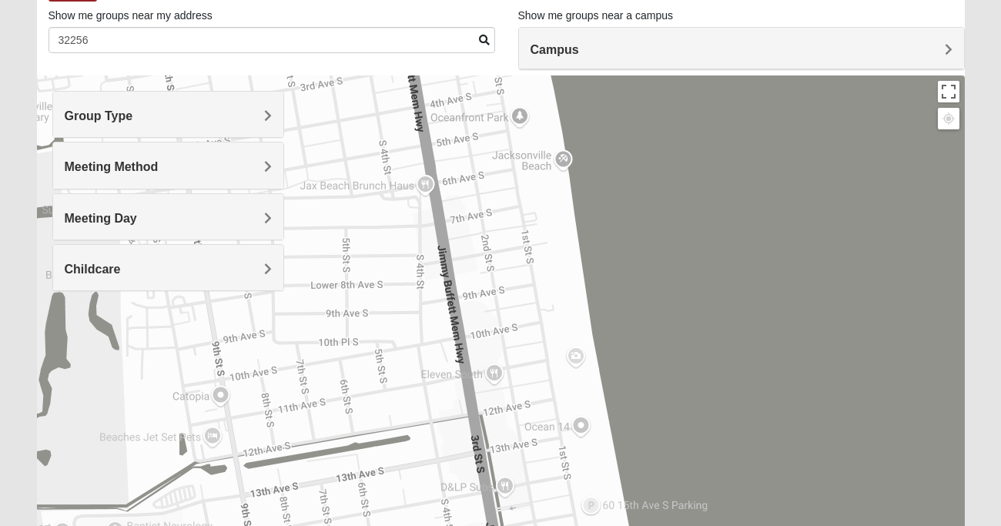
click at [488, 295] on div at bounding box center [501, 383] width 928 height 616
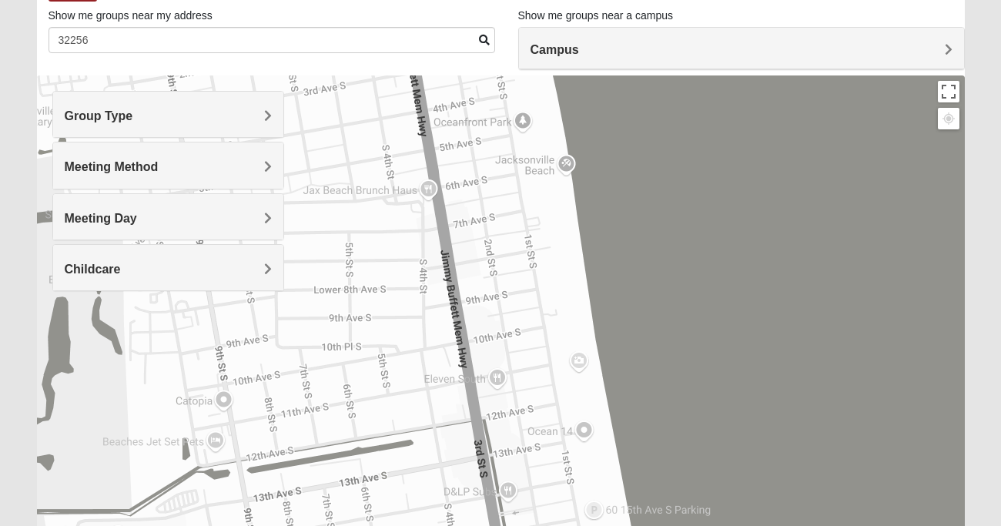
drag, startPoint x: 364, startPoint y: 342, endPoint x: 643, endPoint y: 317, distance: 279.9
click at [597, 327] on div at bounding box center [501, 383] width 928 height 616
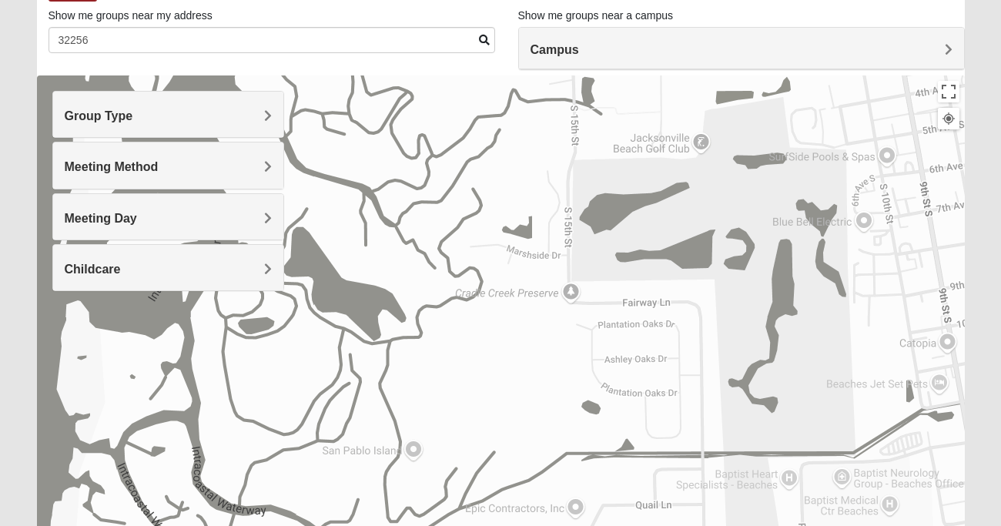
drag, startPoint x: 521, startPoint y: 331, endPoint x: 733, endPoint y: 292, distance: 215.4
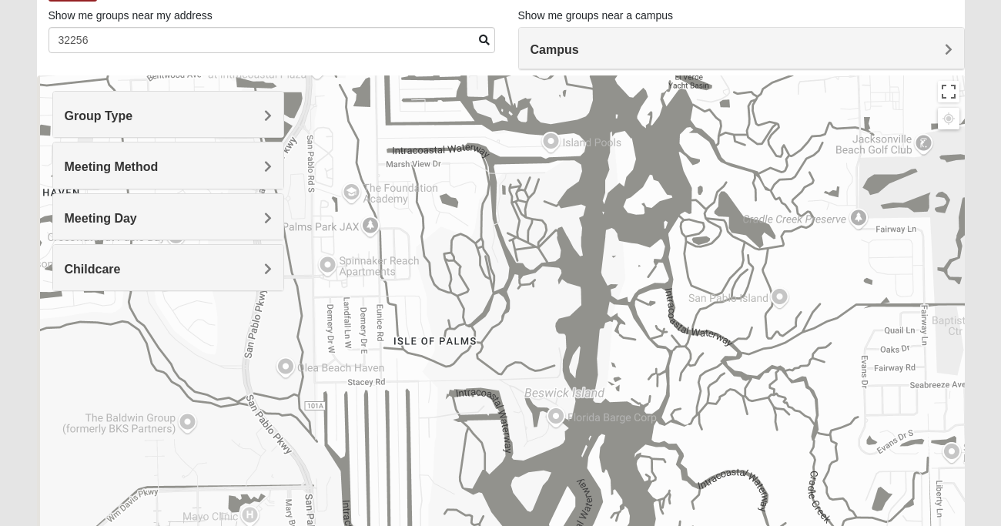
drag, startPoint x: 523, startPoint y: 303, endPoint x: 705, endPoint y: 287, distance: 182.5
click at [696, 287] on div at bounding box center [501, 383] width 928 height 616
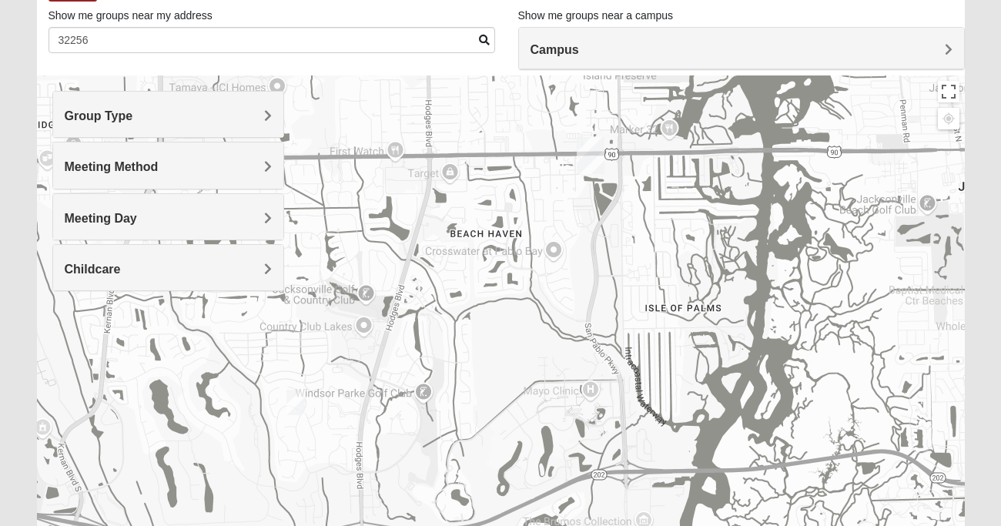
click at [300, 402] on img "1825 Womens Brunetti 32224" at bounding box center [296, 402] width 18 height 25
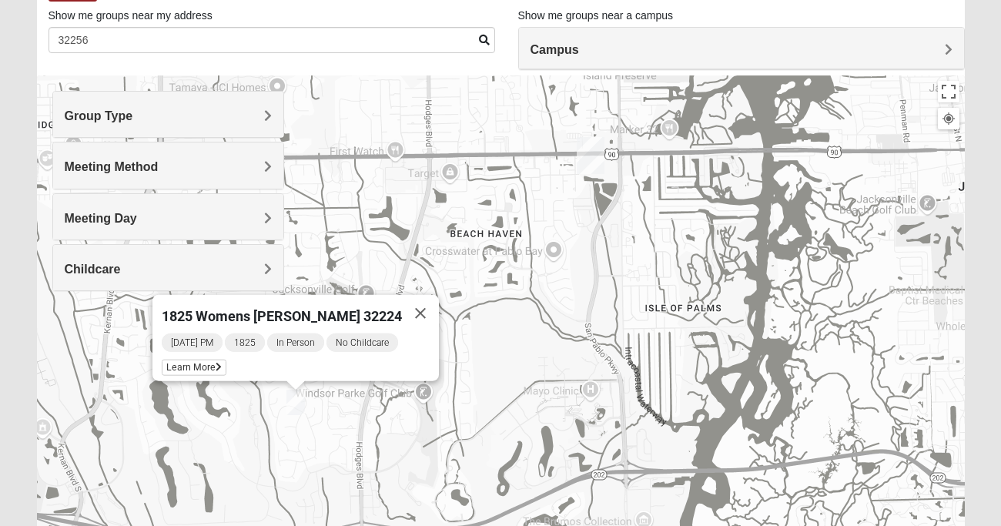
click at [595, 150] on img "San Pablo" at bounding box center [591, 155] width 28 height 37
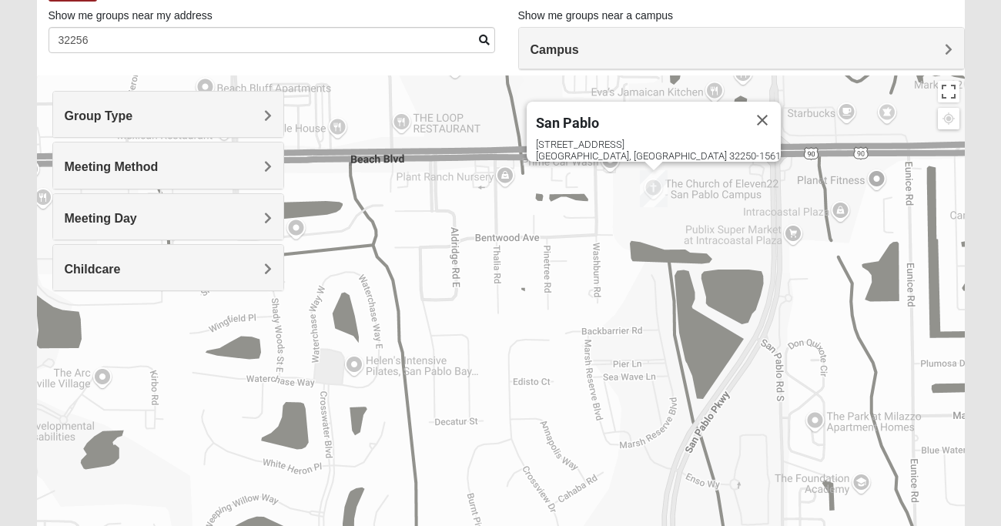
drag, startPoint x: 674, startPoint y: 282, endPoint x: 575, endPoint y: 404, distance: 157.7
click at [576, 399] on div "San Pablo 14286 Beach Blvd Jacksonville, FL 32250-1561" at bounding box center [501, 383] width 928 height 616
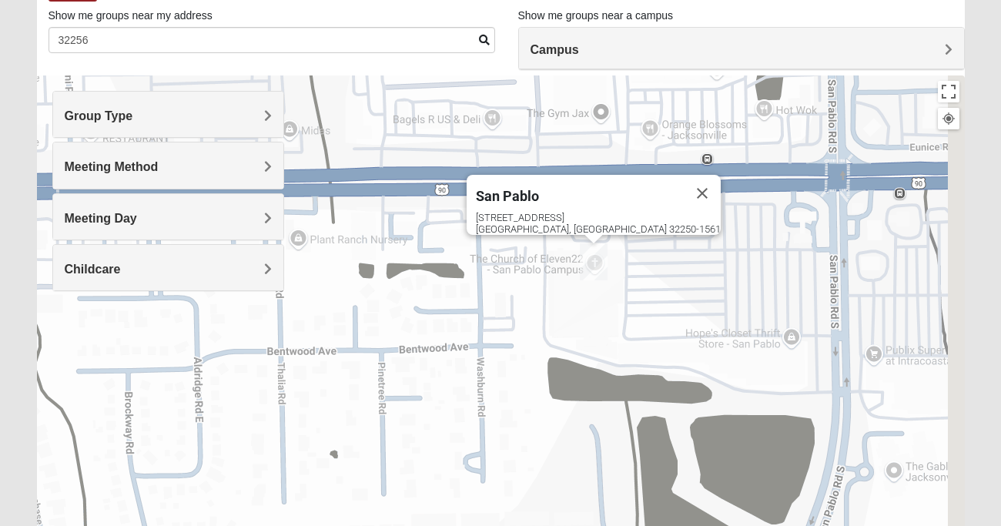
drag, startPoint x: 790, startPoint y: 173, endPoint x: 675, endPoint y: 356, distance: 216.3
click at [675, 354] on div "San Pablo 14286 Beach Blvd Jacksonville, FL 32250-1561" at bounding box center [501, 383] width 928 height 616
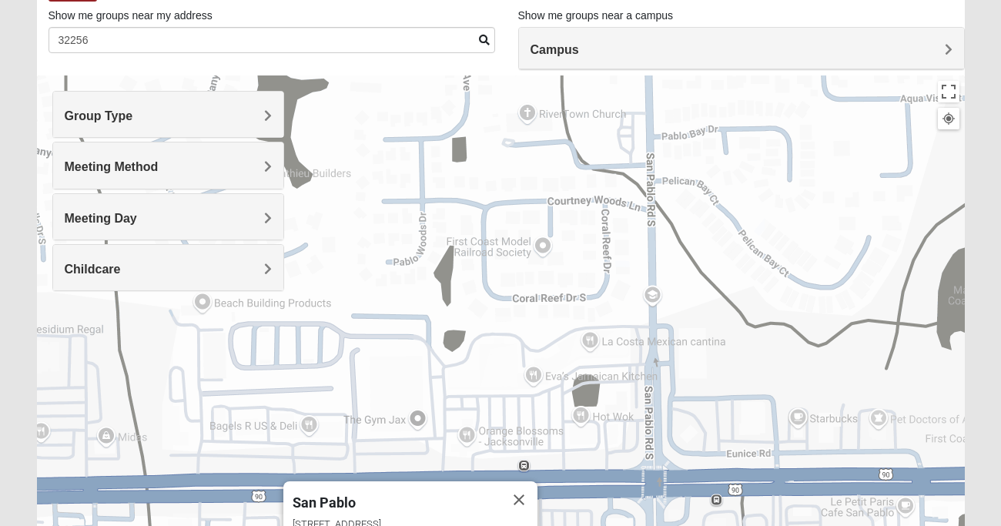
scroll to position [0, 0]
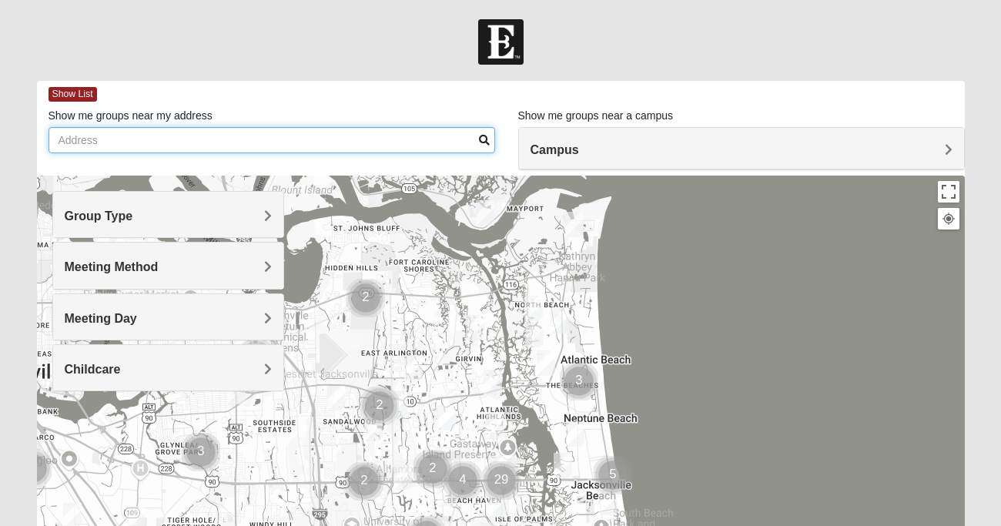
click at [127, 147] on input "Show me groups near my address" at bounding box center [272, 140] width 447 height 26
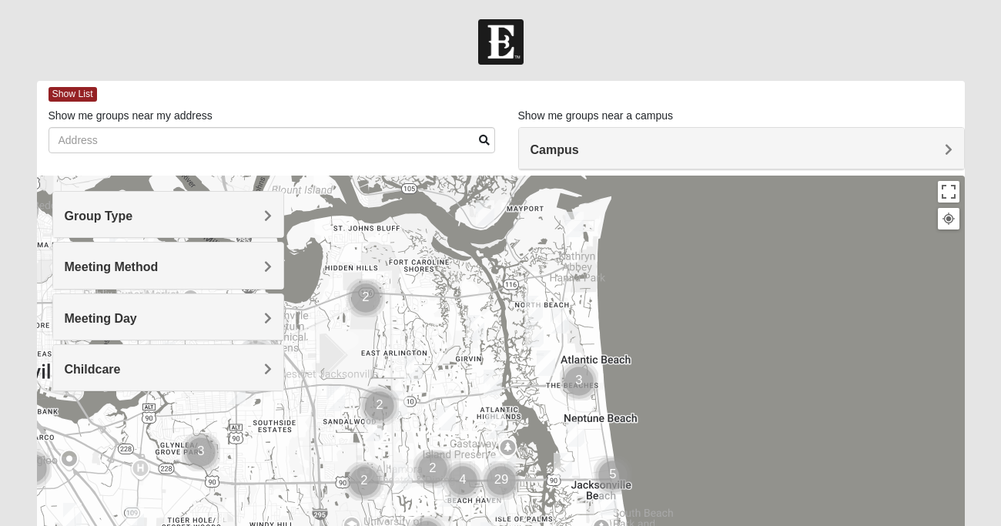
click at [707, 150] on h4 "Campus" at bounding box center [742, 150] width 422 height 15
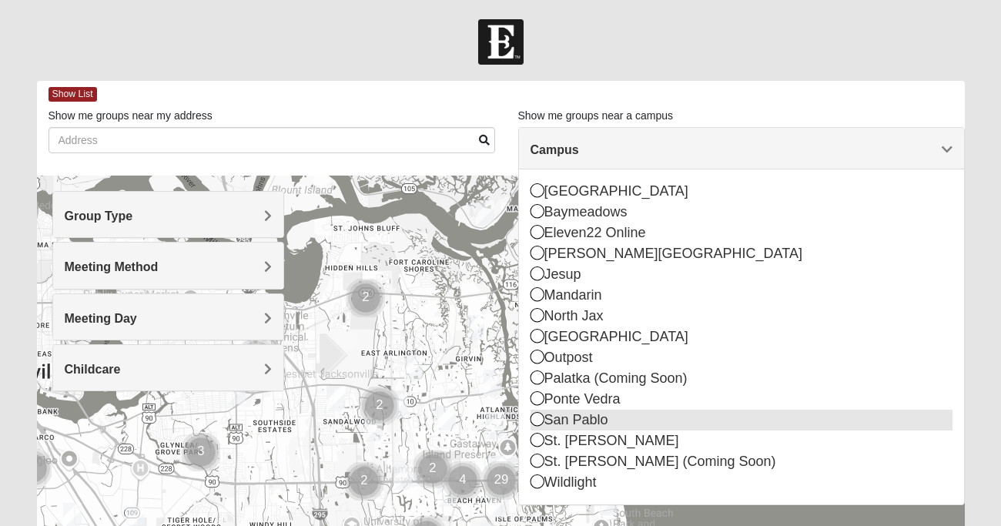
click at [538, 428] on div "San Pablo" at bounding box center [742, 420] width 422 height 21
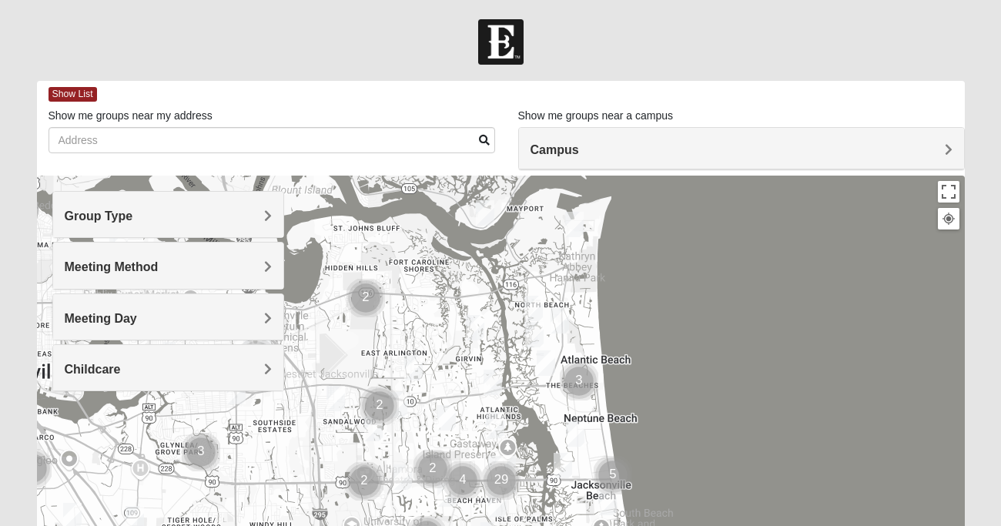
click at [546, 357] on img "Mens Boboc 32233" at bounding box center [546, 362] width 18 height 25
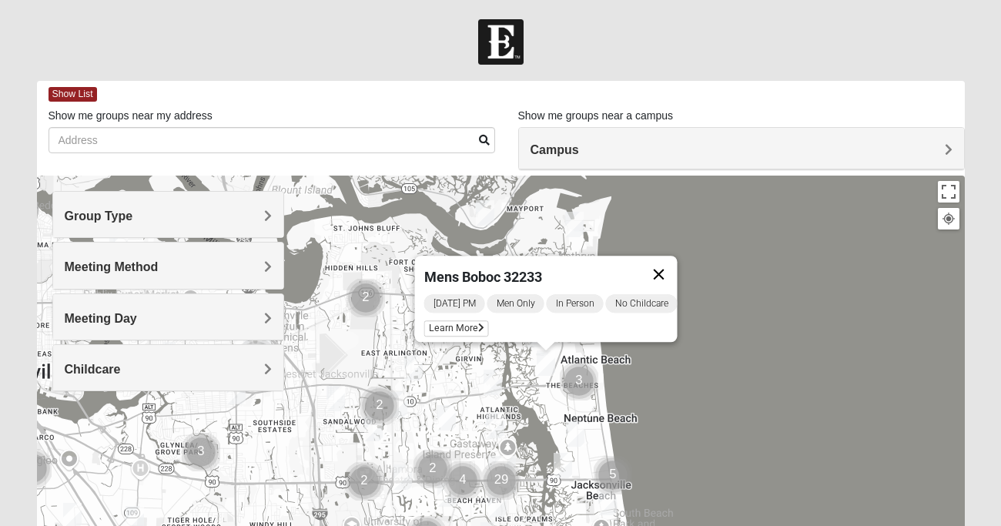
click at [672, 259] on button "Close" at bounding box center [659, 274] width 37 height 37
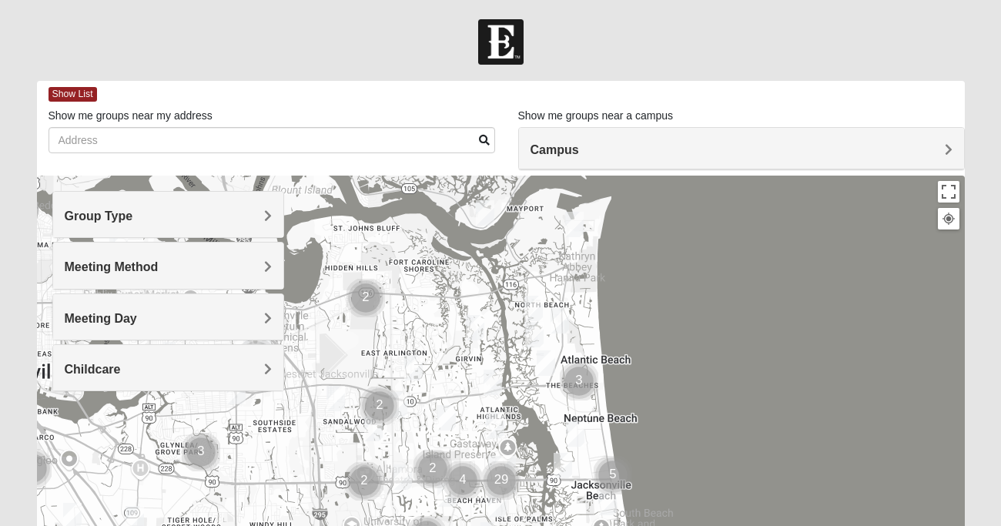
click at [563, 318] on img "Mens McCann 32233" at bounding box center [560, 320] width 18 height 25
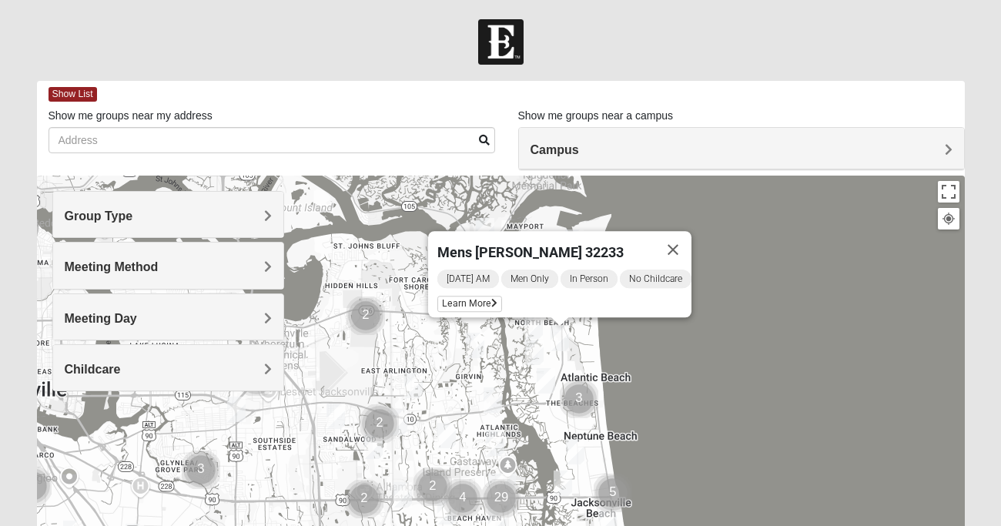
click at [533, 347] on img "Womens Gatch 32233" at bounding box center [534, 352] width 18 height 25
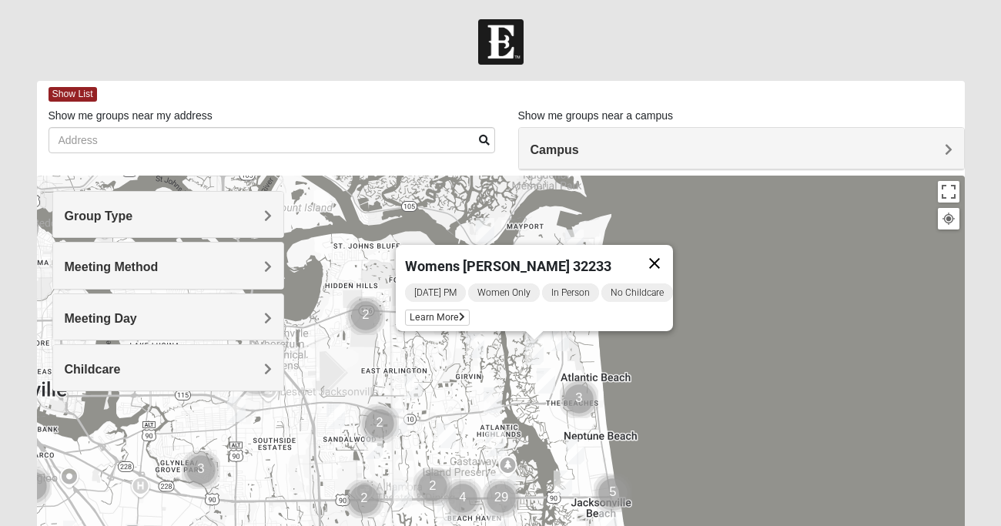
click at [672, 247] on button "Close" at bounding box center [654, 263] width 37 height 37
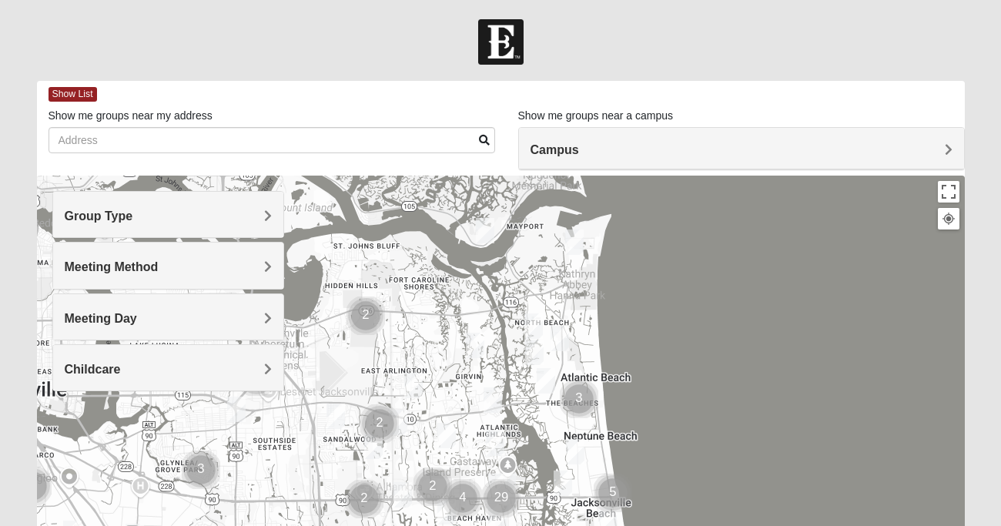
click at [535, 324] on img "1825 Mixed Curry 32233" at bounding box center [534, 326] width 18 height 25
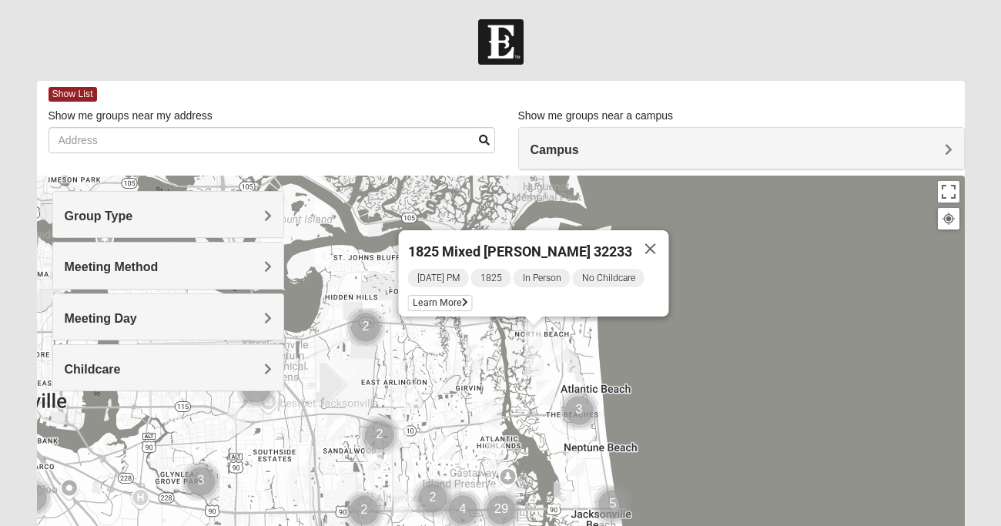
click at [478, 357] on img "Mens Fuller 32225" at bounding box center [475, 356] width 18 height 25
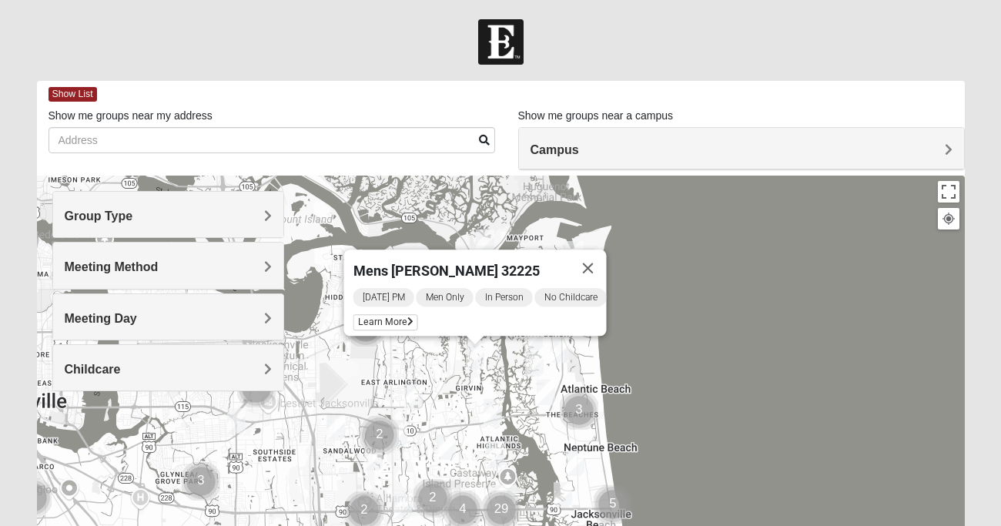
click at [550, 391] on img "Mens Boboc 32233" at bounding box center [546, 392] width 18 height 25
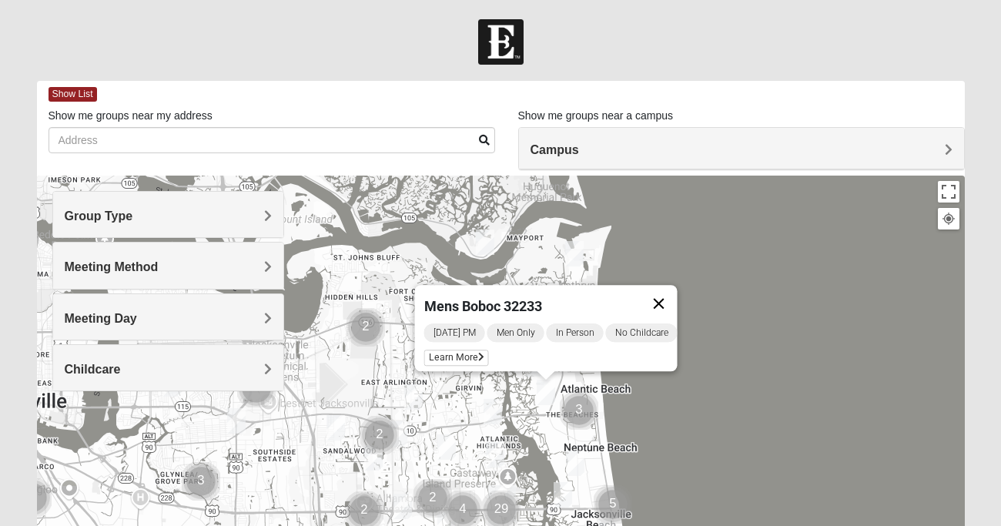
click at [678, 291] on button "Close" at bounding box center [659, 303] width 37 height 37
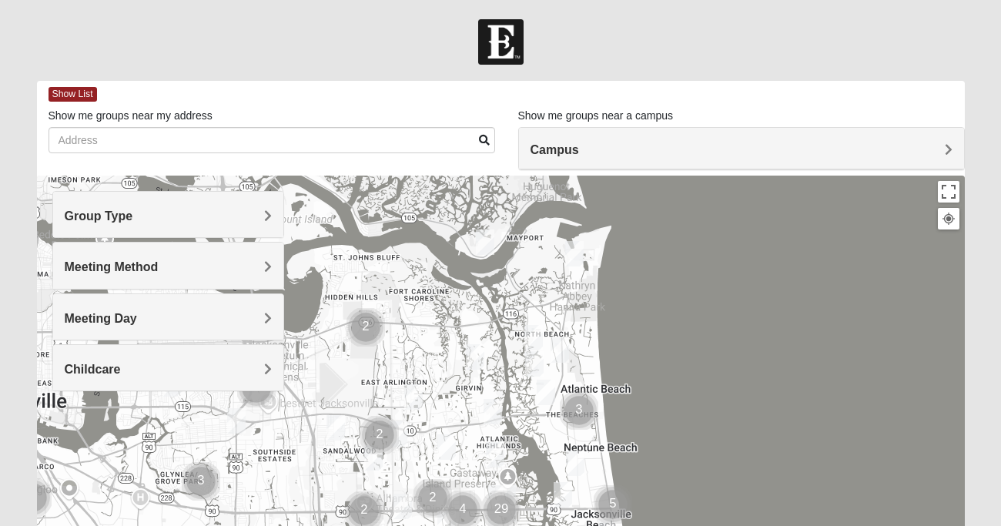
click at [578, 461] on img "Mens Crytzer/Siemion 32250" at bounding box center [575, 463] width 18 height 25
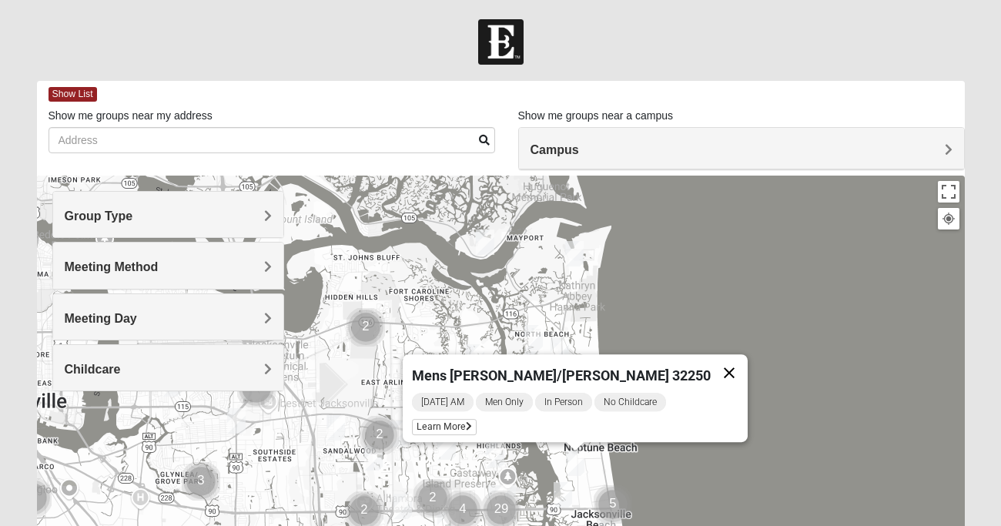
click at [711, 362] on button "Close" at bounding box center [729, 372] width 37 height 37
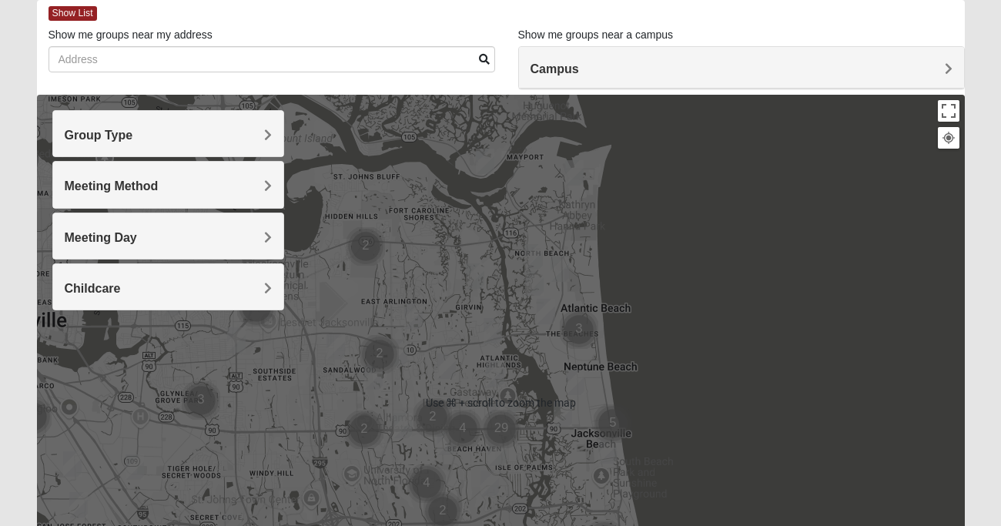
scroll to position [88, 0]
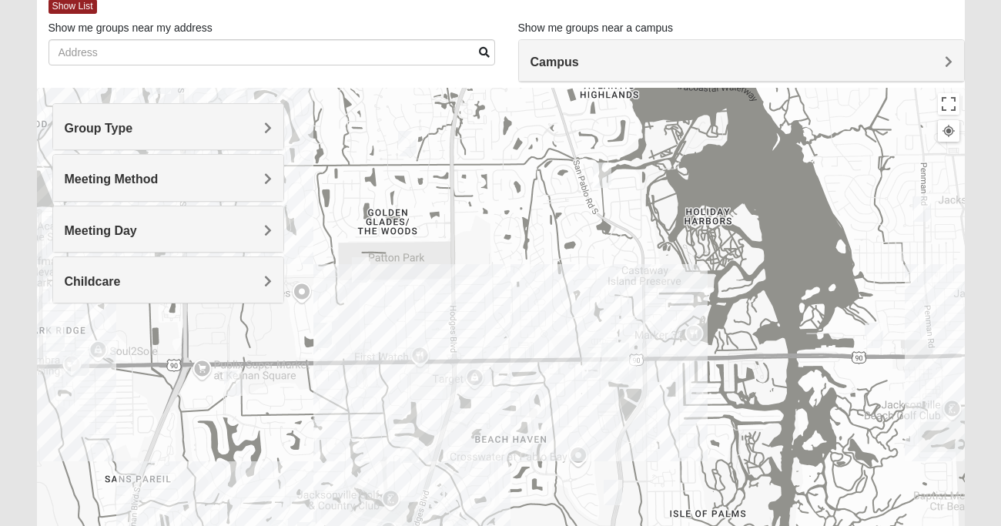
click at [628, 370] on img "San Pablo" at bounding box center [616, 361] width 28 height 37
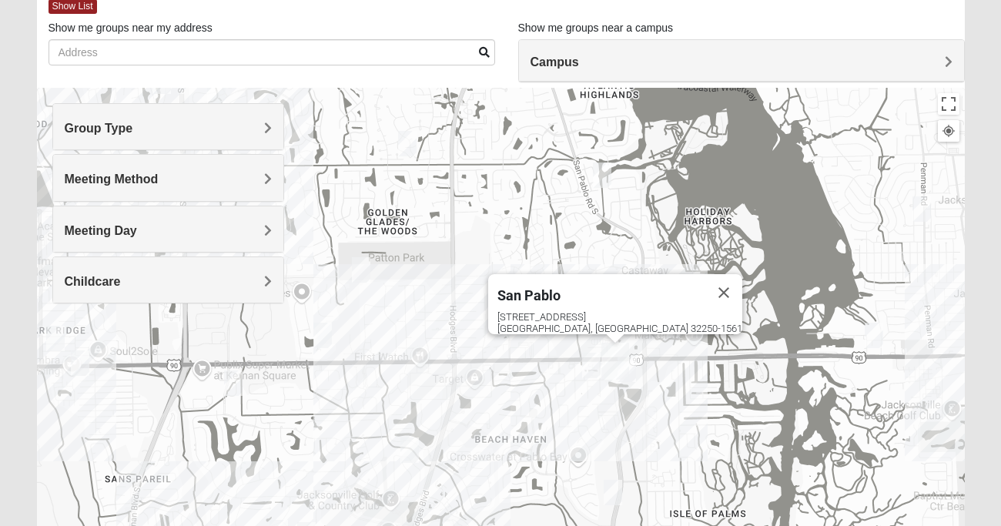
click at [629, 368] on img "San Pablo" at bounding box center [616, 361] width 28 height 37
click at [590, 358] on img "Mixed Ollier 32250" at bounding box center [591, 365] width 18 height 25
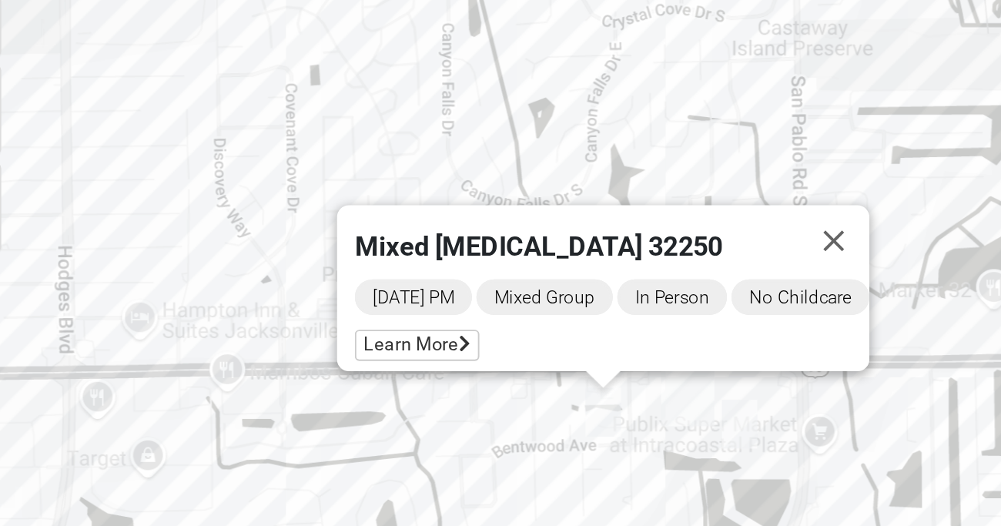
click at [663, 391] on img "On Campus Mens Starkey 32250" at bounding box center [668, 392] width 18 height 25
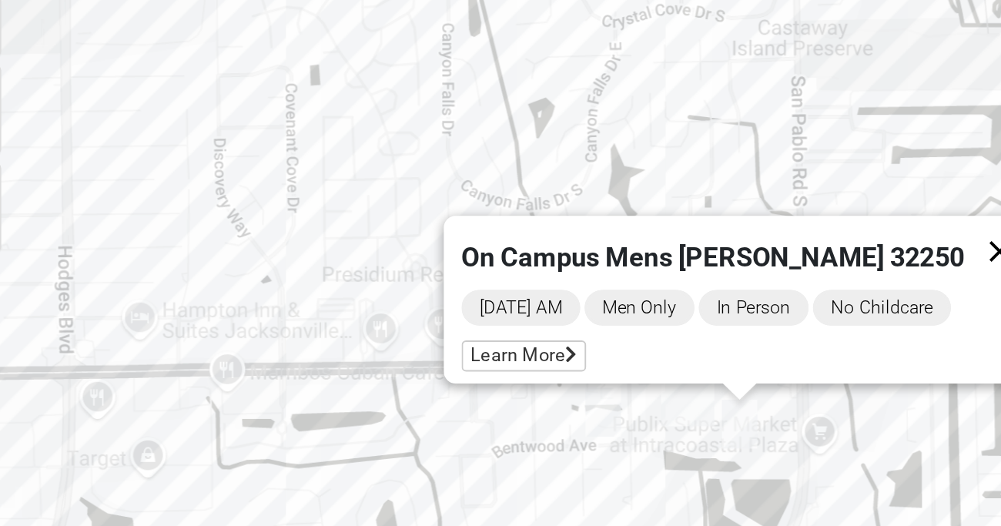
click at [792, 293] on button "Close" at bounding box center [803, 302] width 37 height 37
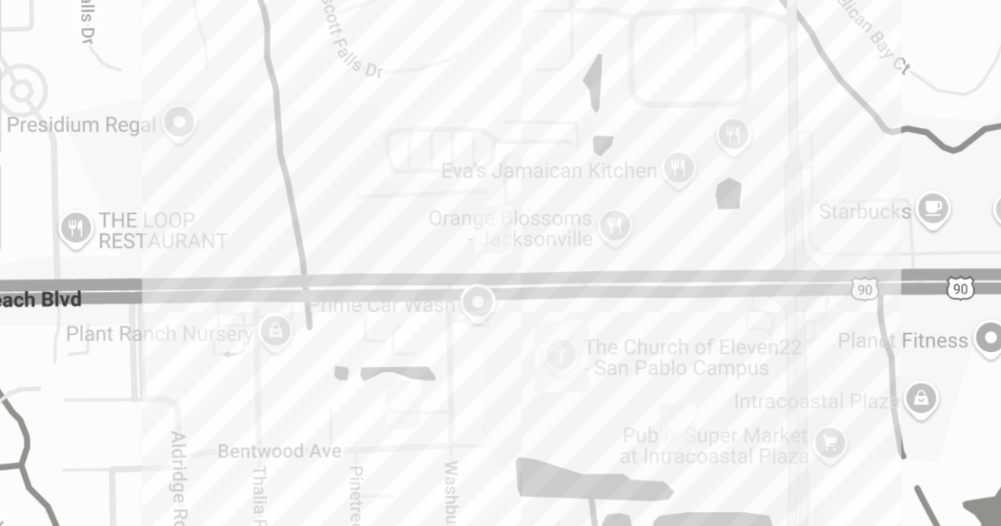
drag, startPoint x: 599, startPoint y: 301, endPoint x: 578, endPoint y: 232, distance: 72.6
click at [578, 232] on div at bounding box center [501, 396] width 928 height 616
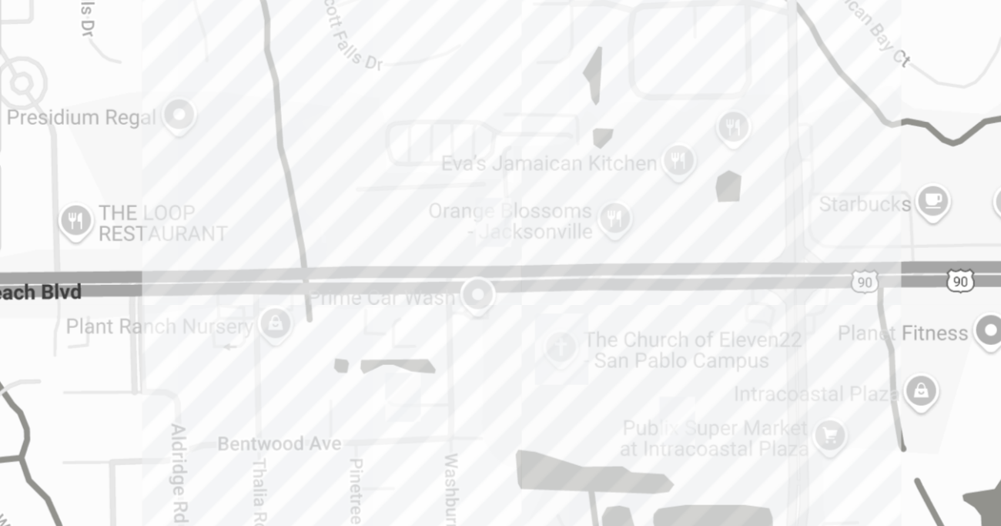
click at [605, 307] on div at bounding box center [501, 396] width 928 height 616
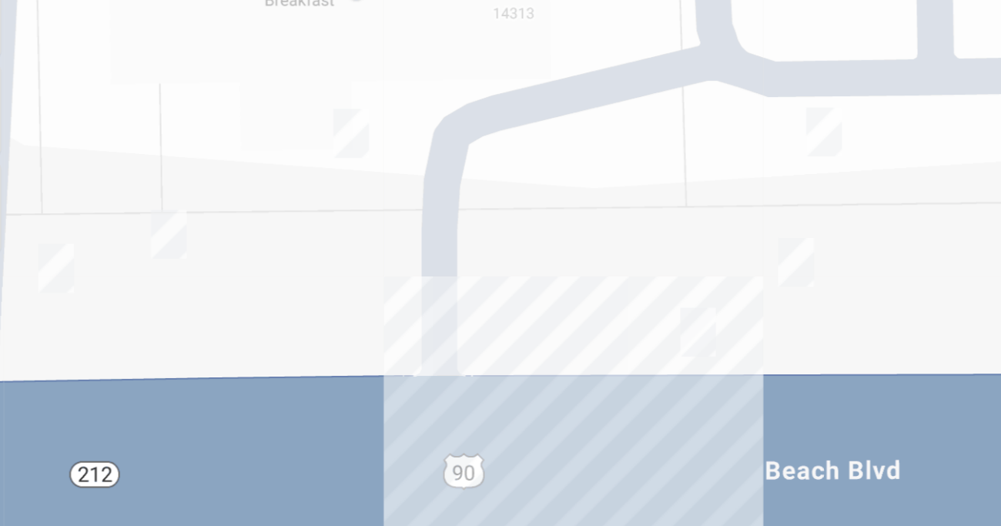
click at [374, 290] on img "Mens Cloin 32250" at bounding box center [371, 293] width 18 height 25
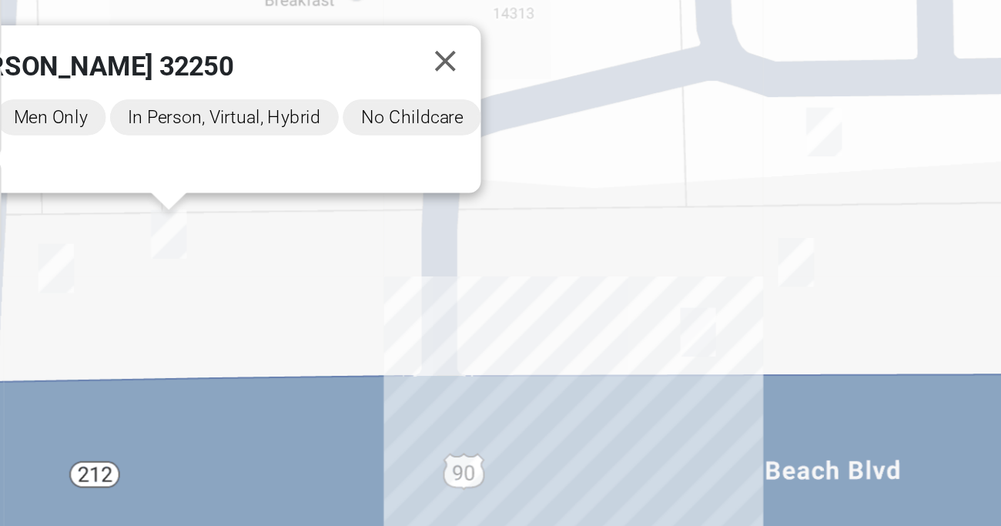
drag, startPoint x: 467, startPoint y: 186, endPoint x: 551, endPoint y: 213, distance: 88.4
click at [551, 213] on div "Mens Cloin 32250 Tuesday PM Men Only In Person, Virtual, Hybrid No Childcare Le…" at bounding box center [501, 396] width 928 height 616
click at [613, 267] on div "Mens Cloin 32250 Tuesday PM Men Only In Person, Virtual, Hybrid No Childcare Le…" at bounding box center [501, 396] width 928 height 616
click at [695, 314] on img "Mens Vinke 32250" at bounding box center [697, 308] width 18 height 25
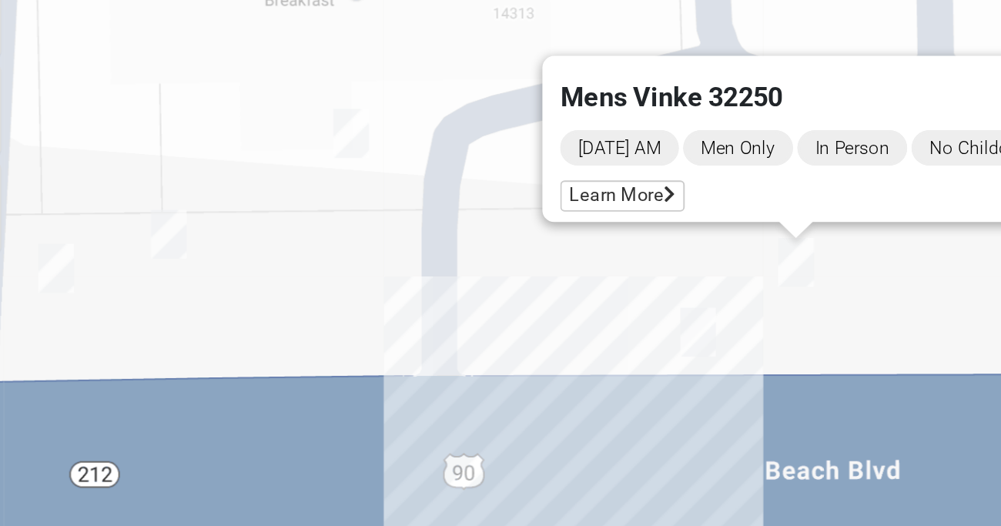
click at [313, 307] on img "On Campus Mixed Vito 32233" at bounding box center [312, 311] width 18 height 25
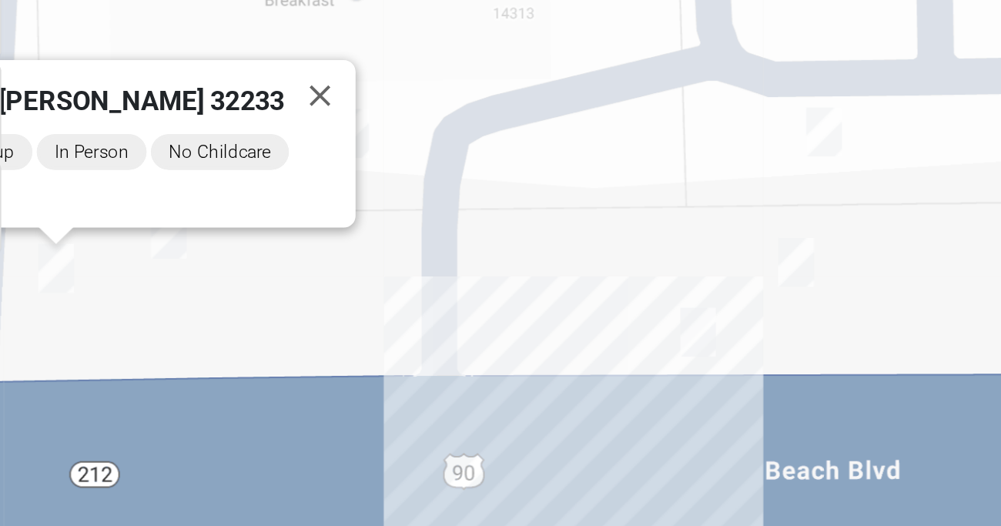
click at [704, 243] on img "On Campus Mens Pacetti 32250" at bounding box center [712, 240] width 18 height 25
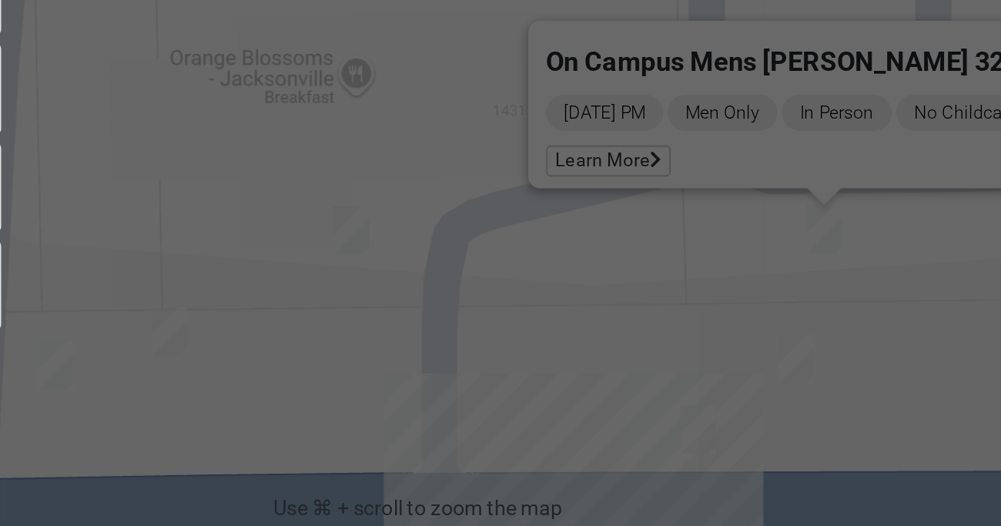
click at [650, 357] on img "On Campus Womens Holt 32250" at bounding box center [646, 354] width 18 height 25
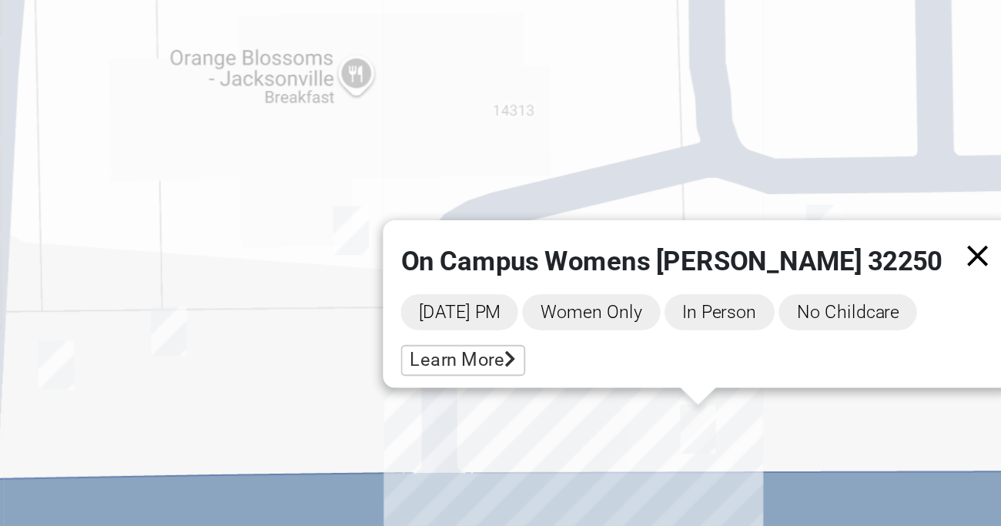
click at [778, 252] on button "Close" at bounding box center [791, 264] width 37 height 37
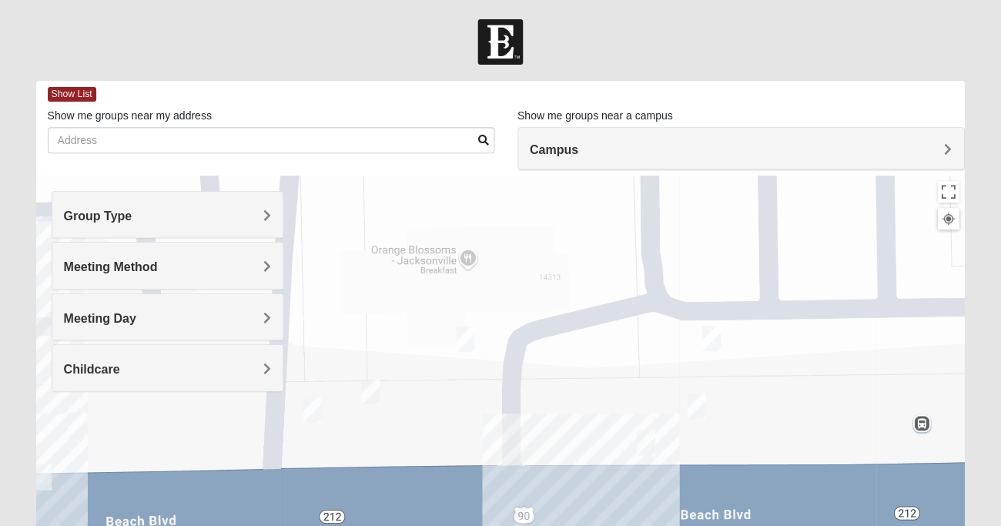
scroll to position [0, 0]
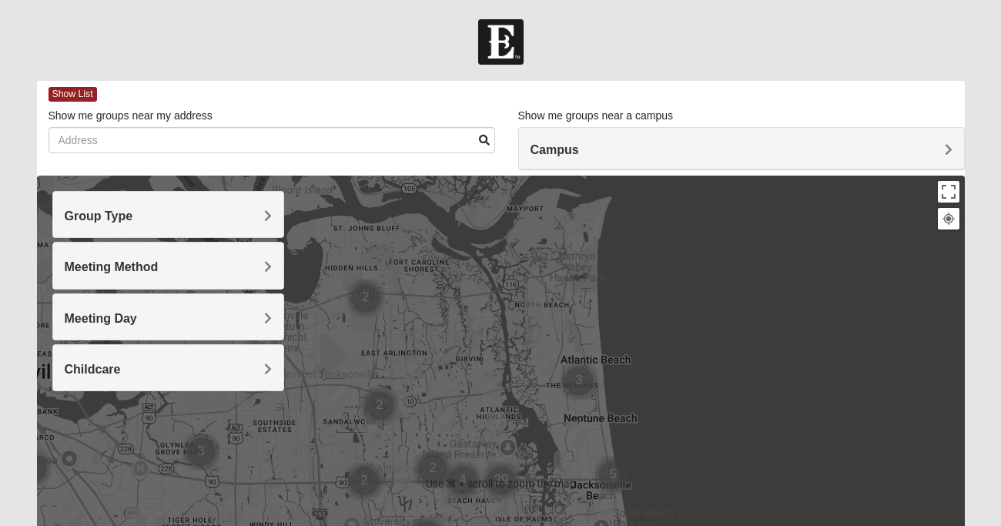
click at [215, 220] on h4 "Group Type" at bounding box center [168, 216] width 207 height 15
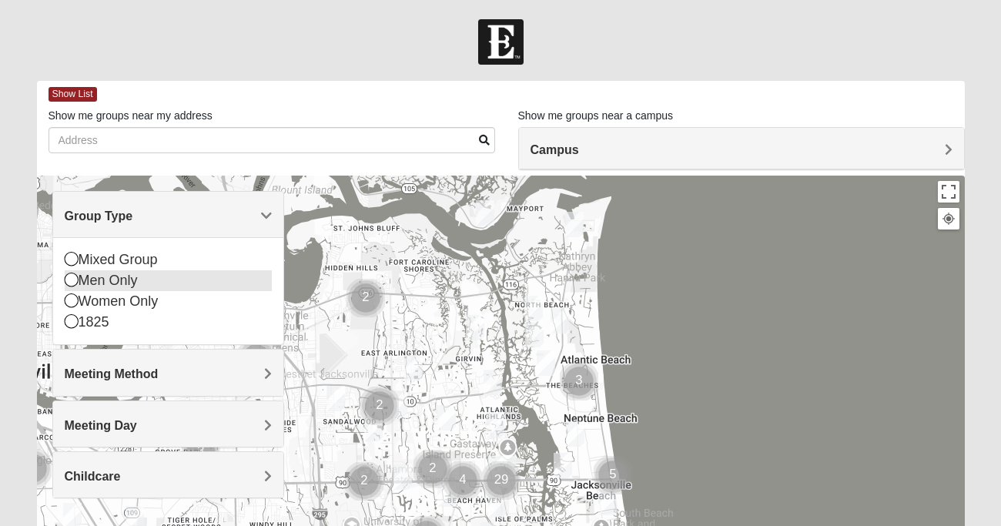
click at [116, 283] on div "Men Only" at bounding box center [168, 280] width 207 height 21
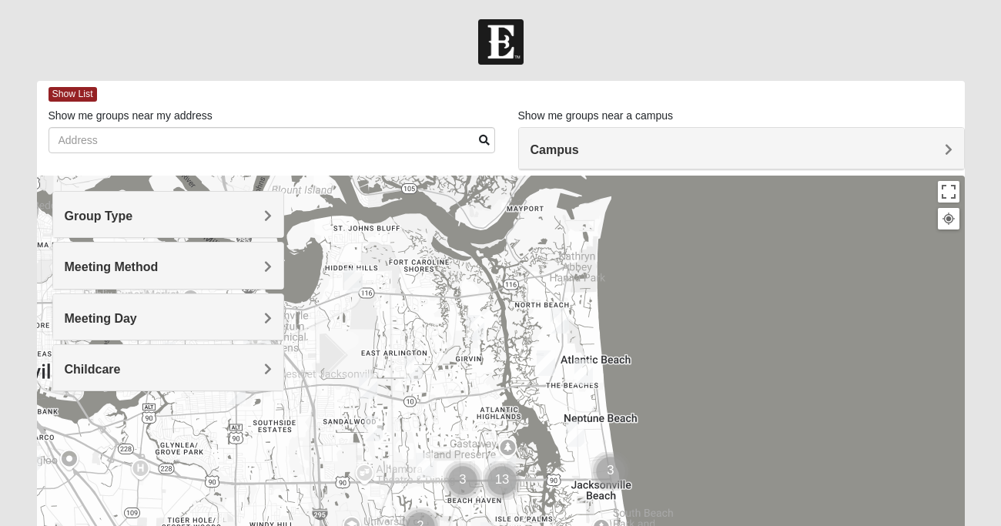
click at [286, 334] on div at bounding box center [501, 484] width 928 height 616
click at [272, 323] on div "Meeting Day" at bounding box center [168, 316] width 230 height 45
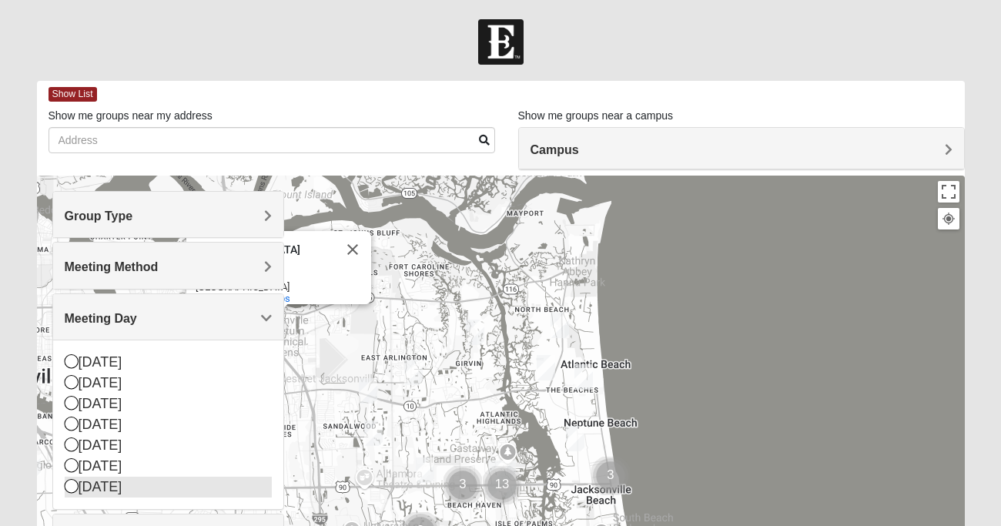
click at [114, 488] on div "Saturday" at bounding box center [168, 487] width 207 height 21
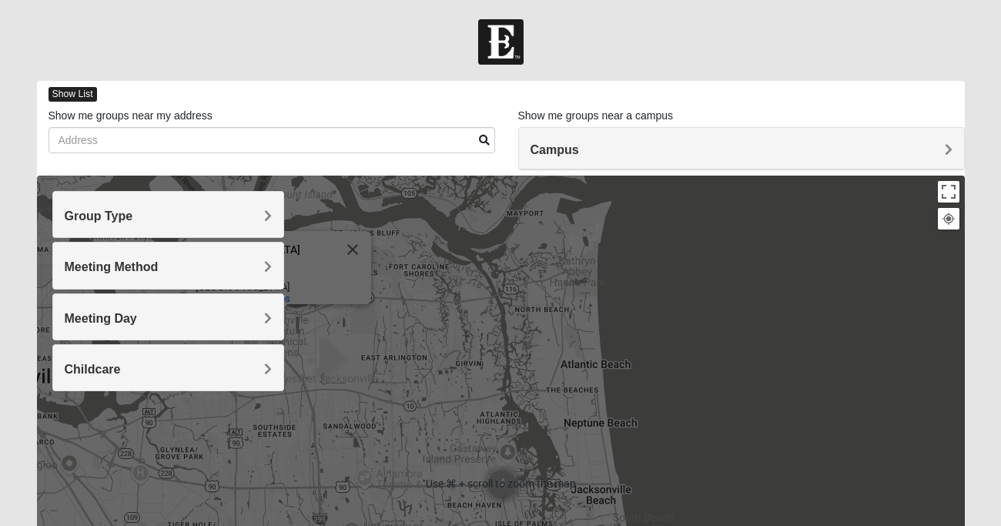
click at [69, 92] on span "Show List" at bounding box center [73, 94] width 49 height 15
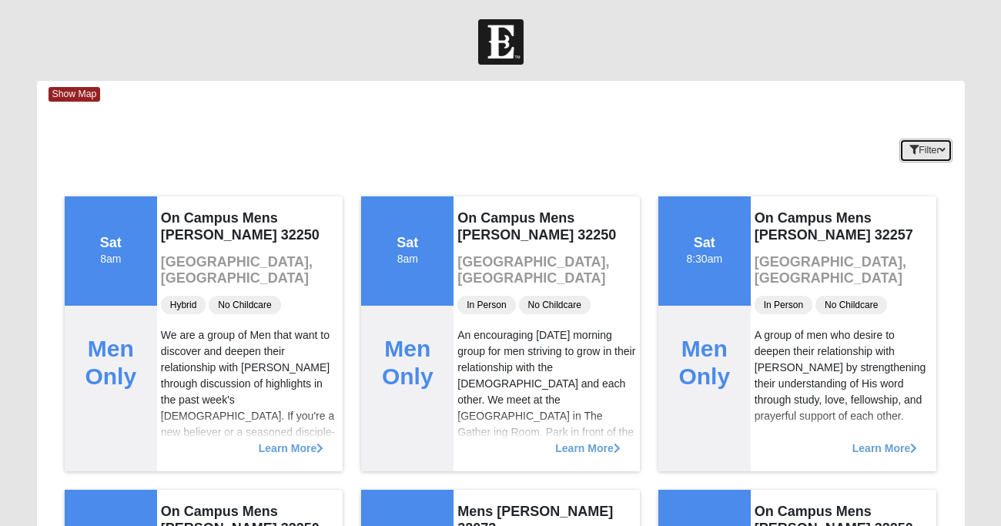
click at [928, 155] on button "Filter" at bounding box center [926, 151] width 53 height 24
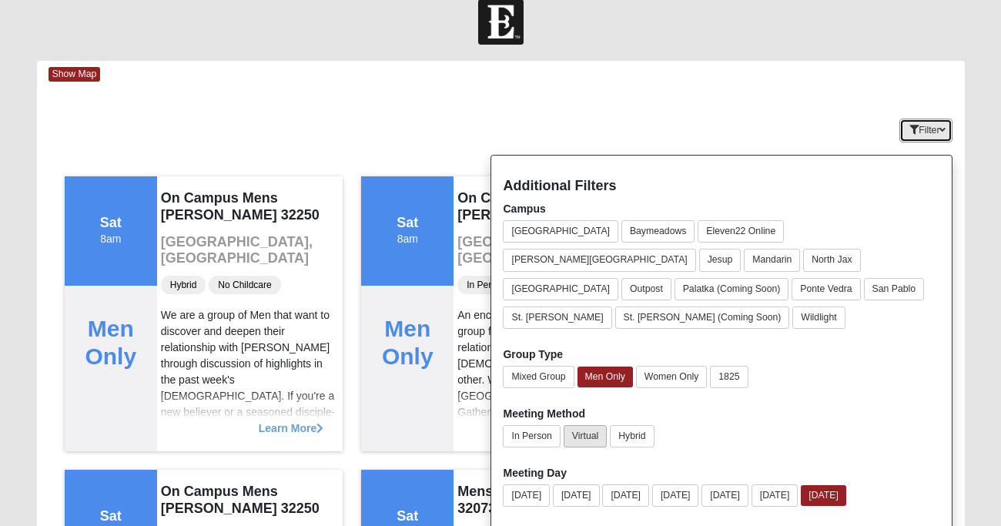
scroll to position [31, 0]
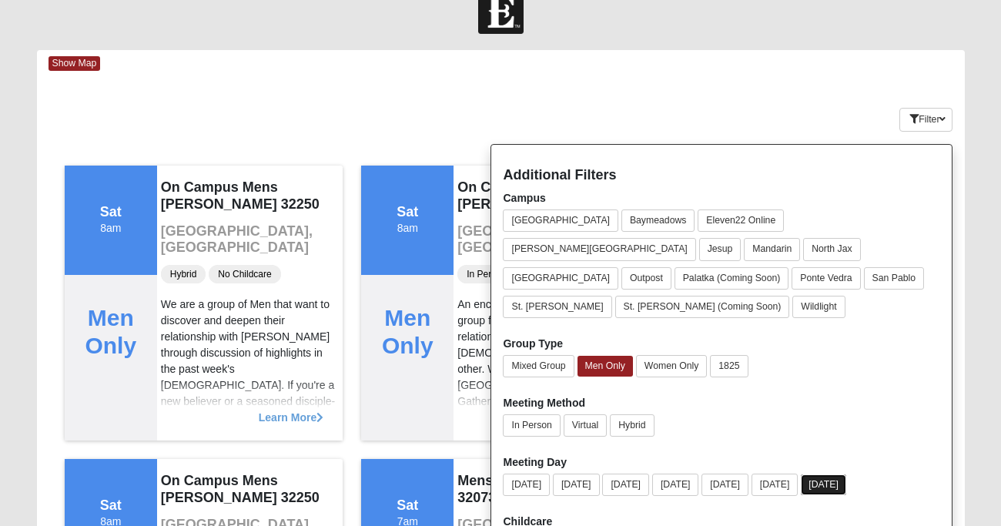
click at [847, 474] on button "Saturday" at bounding box center [823, 484] width 45 height 21
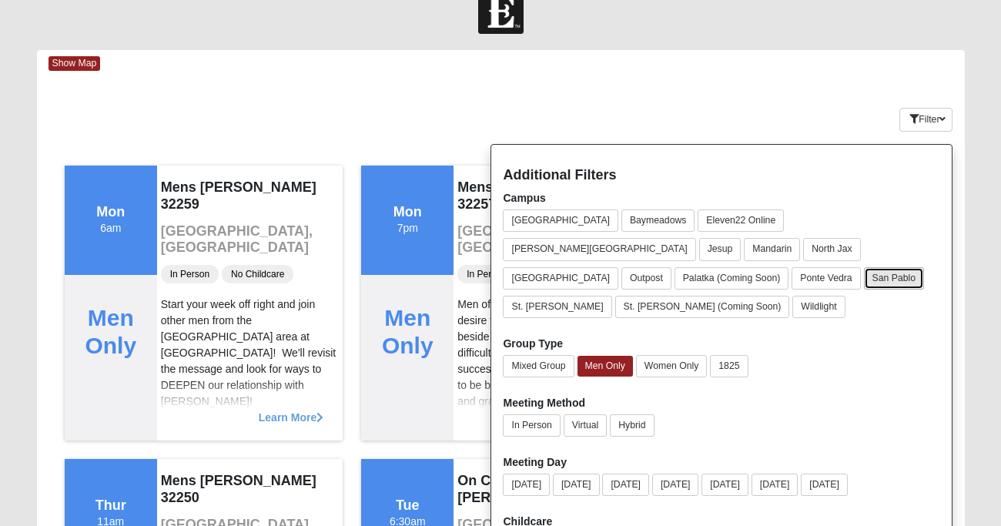
click at [890, 267] on button "San Pablo" at bounding box center [894, 278] width 61 height 22
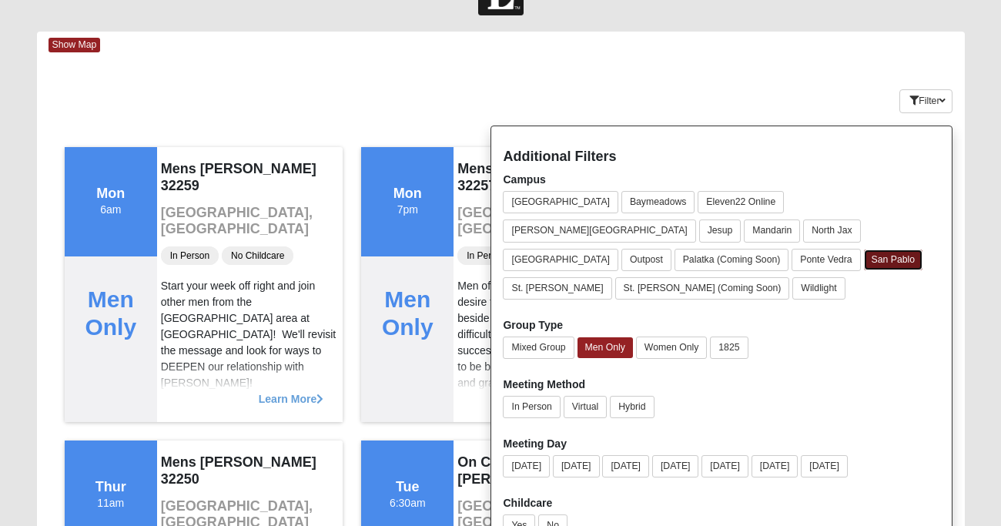
scroll to position [22, 0]
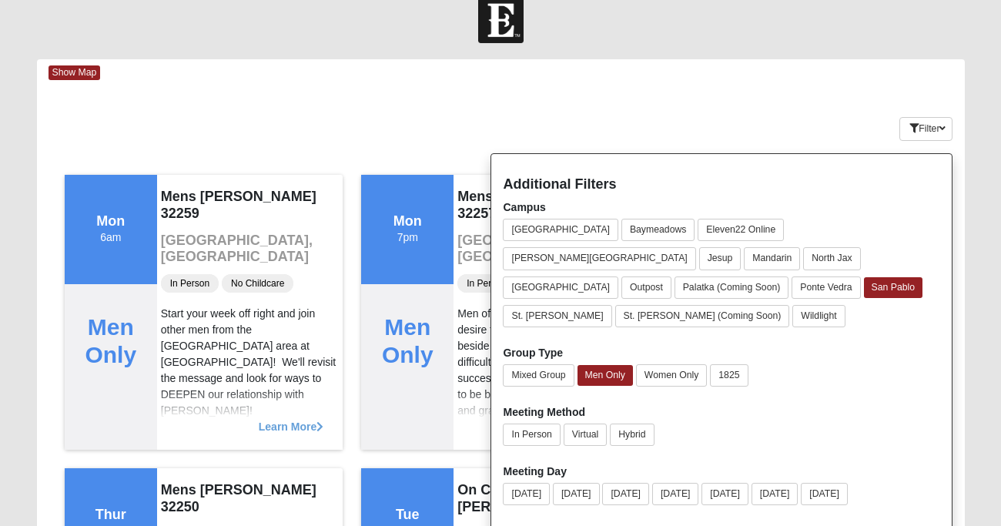
click at [696, 74] on div "Show Map" at bounding box center [507, 72] width 917 height 27
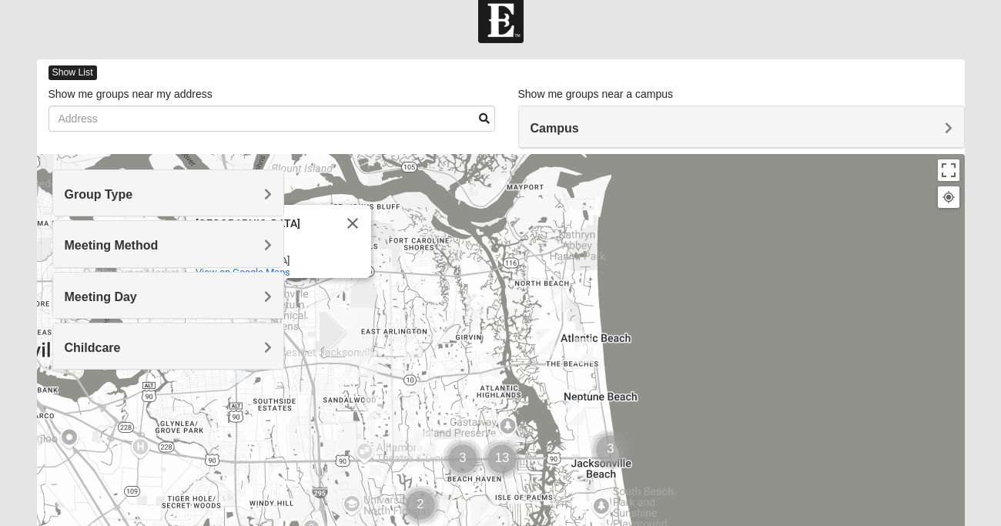
click at [75, 73] on span "Show List" at bounding box center [73, 72] width 49 height 15
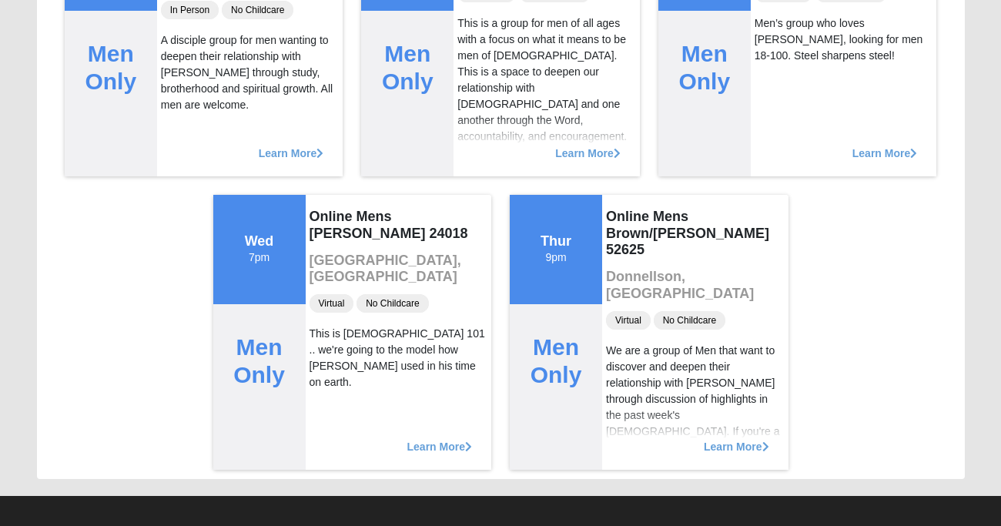
scroll to position [10870, 0]
